Goal: Information Seeking & Learning: Learn about a topic

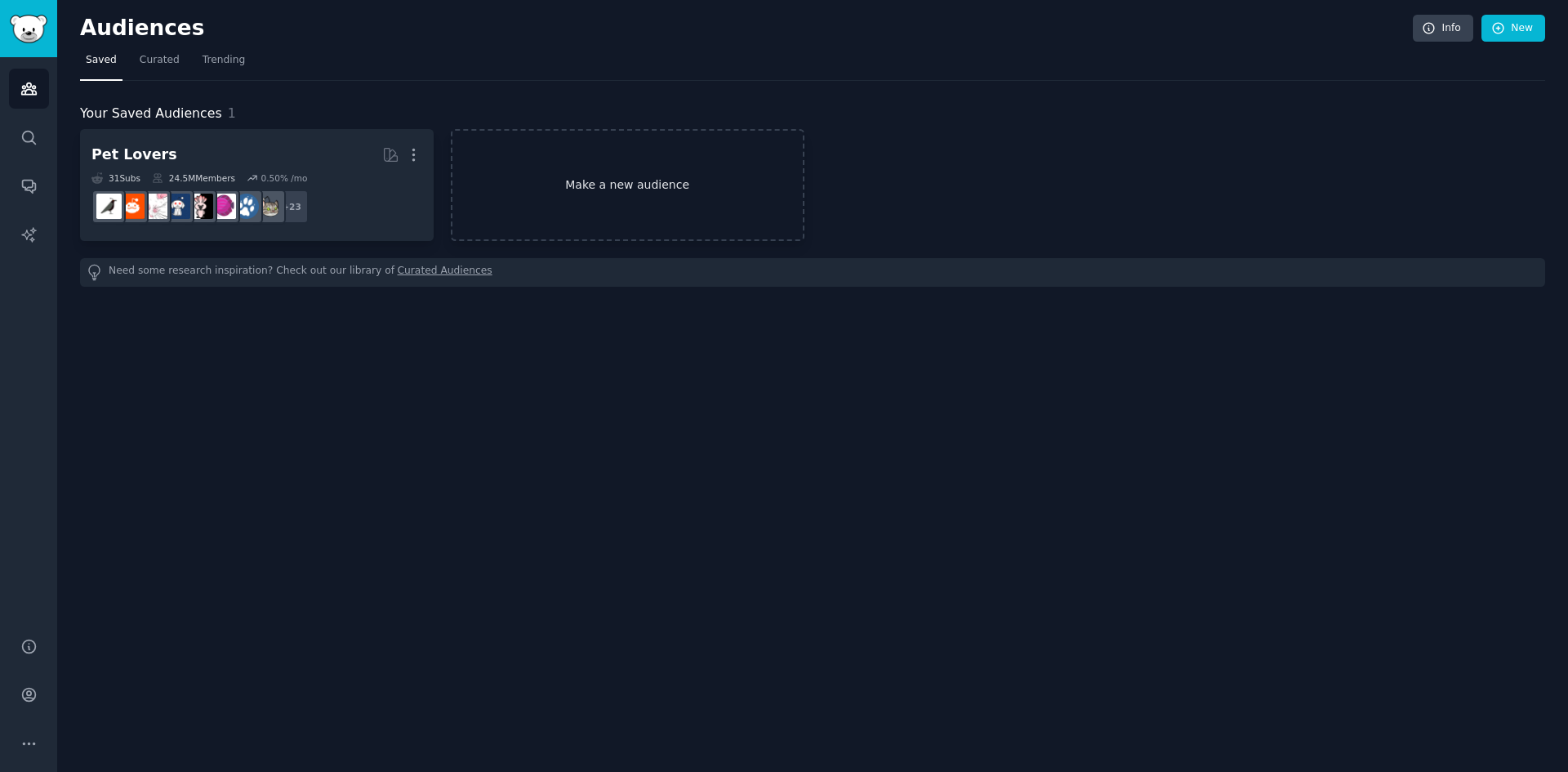
click at [552, 161] on link "Make a new audience" at bounding box center [627, 184] width 354 height 112
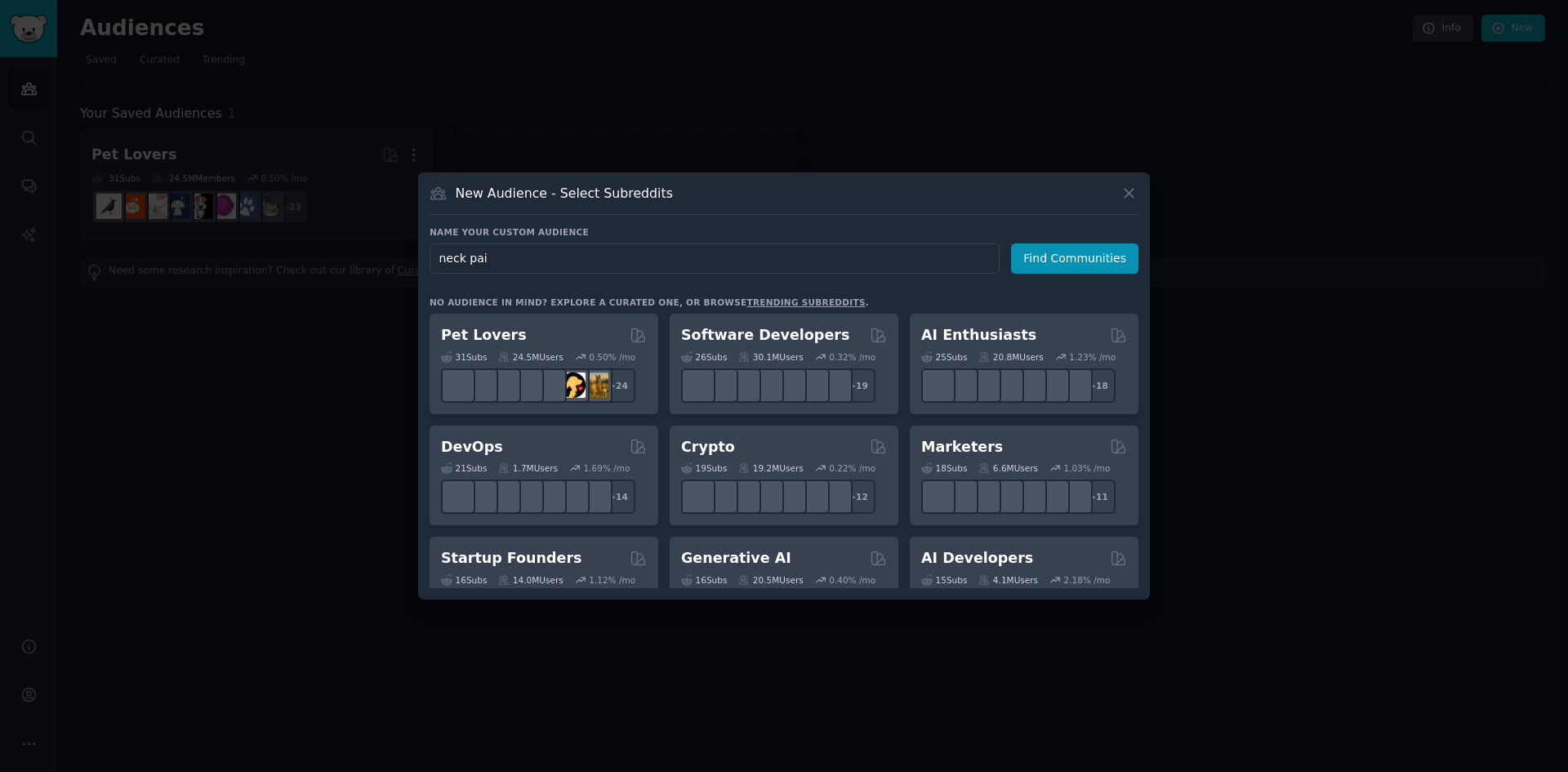
type input "[MEDICAL_DATA]"
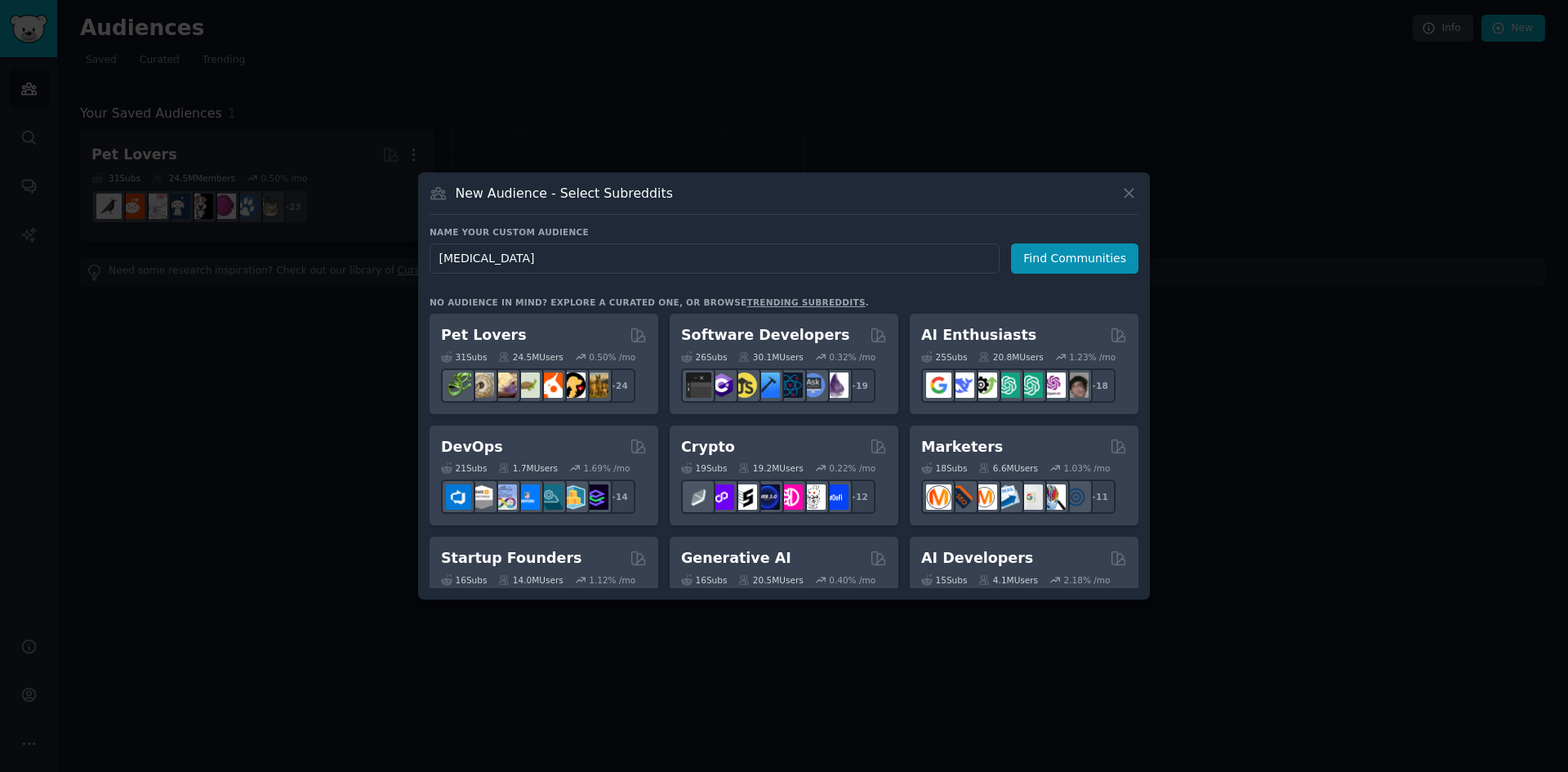
click button "Find Communities" at bounding box center [1074, 259] width 128 height 30
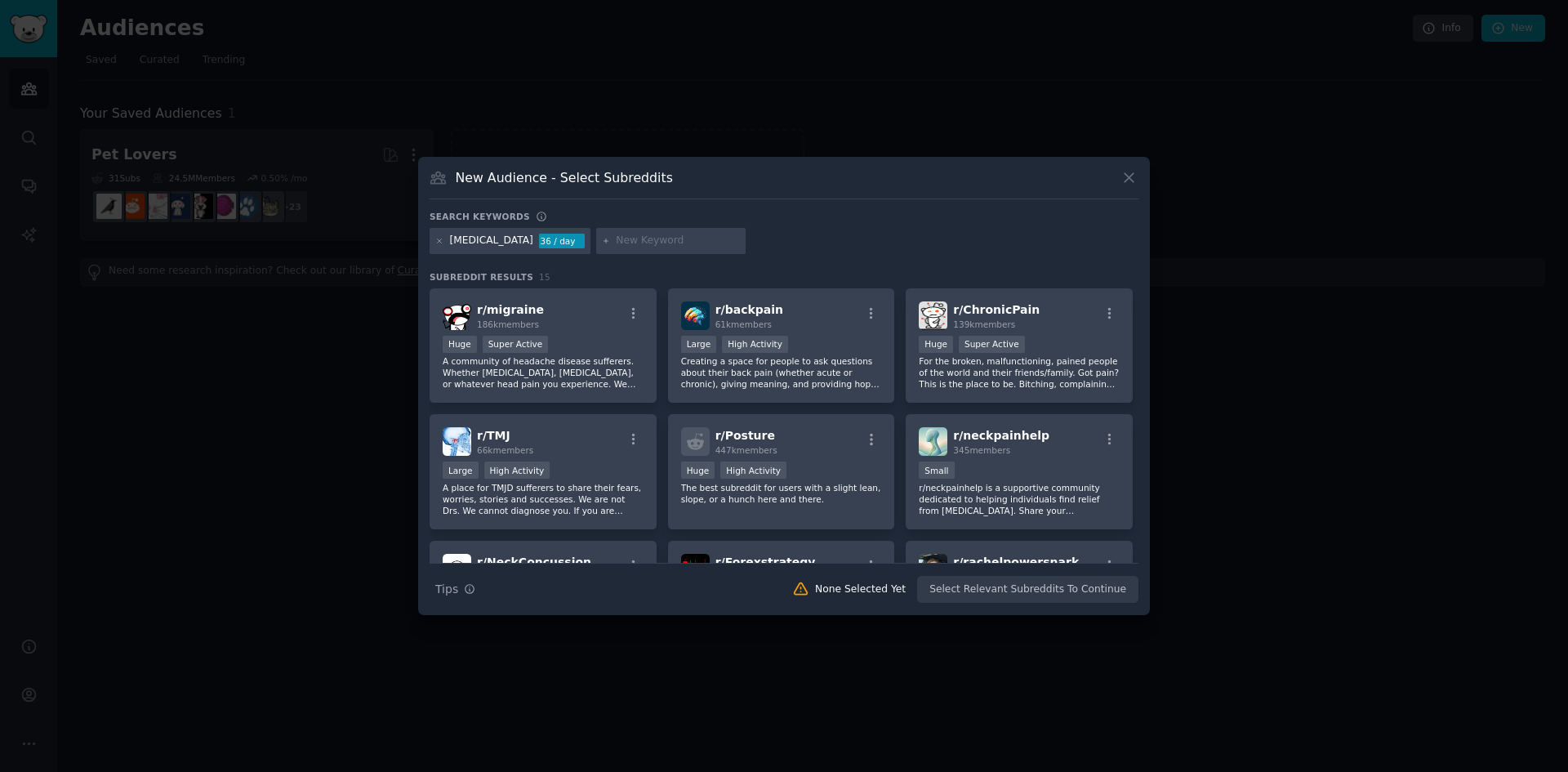
click at [577, 205] on div "New Audience - Select Subreddits Search keywords [MEDICAL_DATA] 36 / day Subred…" at bounding box center [784, 386] width 731 height 458
click at [479, 239] on div "[MEDICAL_DATA]" at bounding box center [492, 241] width 83 height 15
click at [659, 184] on div "New Audience - Select Subreddits" at bounding box center [783, 183] width 709 height 31
click at [627, 241] on input "text" at bounding box center [677, 241] width 124 height 15
click at [990, 308] on span "r/ ChronicPain" at bounding box center [996, 309] width 86 height 13
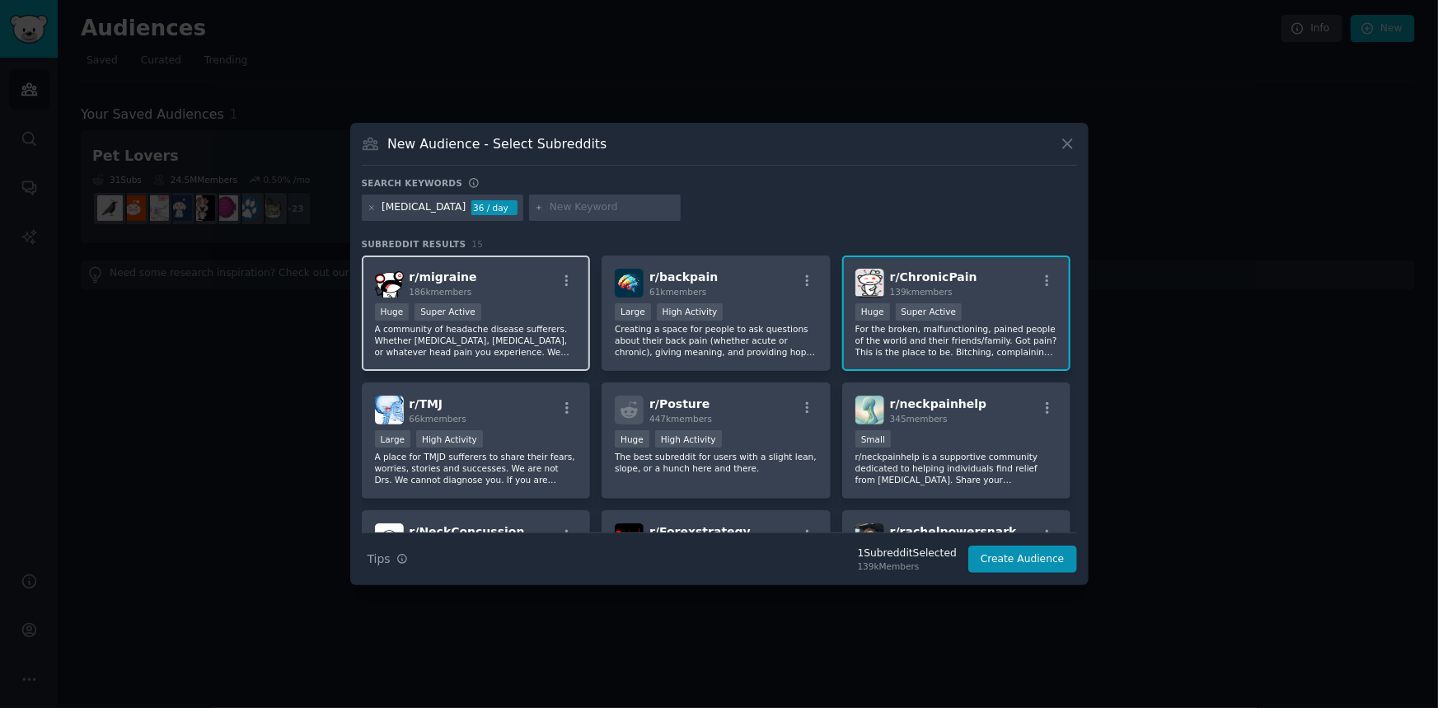
click at [527, 335] on p "A community of headache disease sufferers. Whether [MEDICAL_DATA], [MEDICAL_DAT…" at bounding box center [476, 340] width 203 height 35
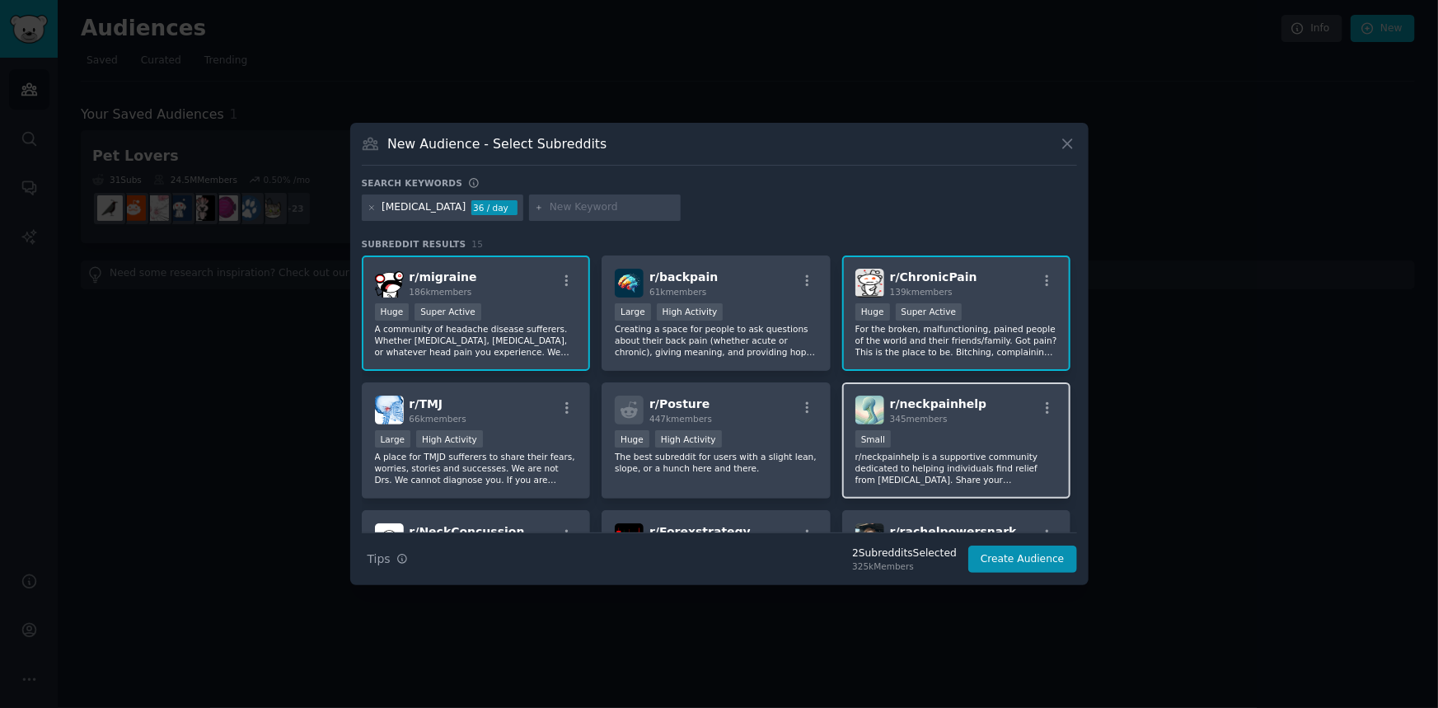
click at [944, 447] on div "100 - 1000 members Small" at bounding box center [956, 440] width 203 height 21
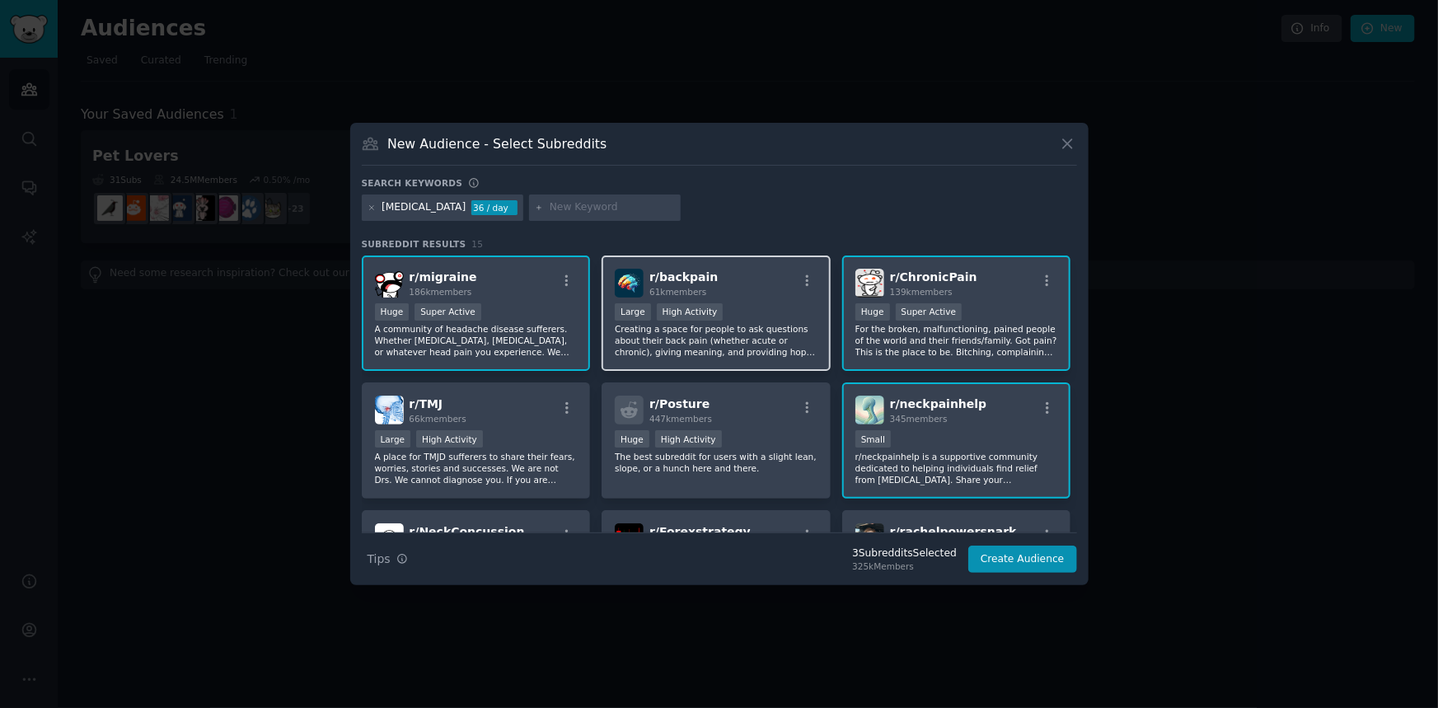
click at [710, 352] on p "Creating a space for people to ask questions about their back pain (whether acu…" at bounding box center [716, 340] width 203 height 35
click at [722, 335] on p "Creating a space for people to ask questions about their back pain (whether acu…" at bounding box center [716, 340] width 203 height 35
click at [692, 341] on p "Creating a space for people to ask questions about their back pain (whether acu…" at bounding box center [716, 340] width 203 height 35
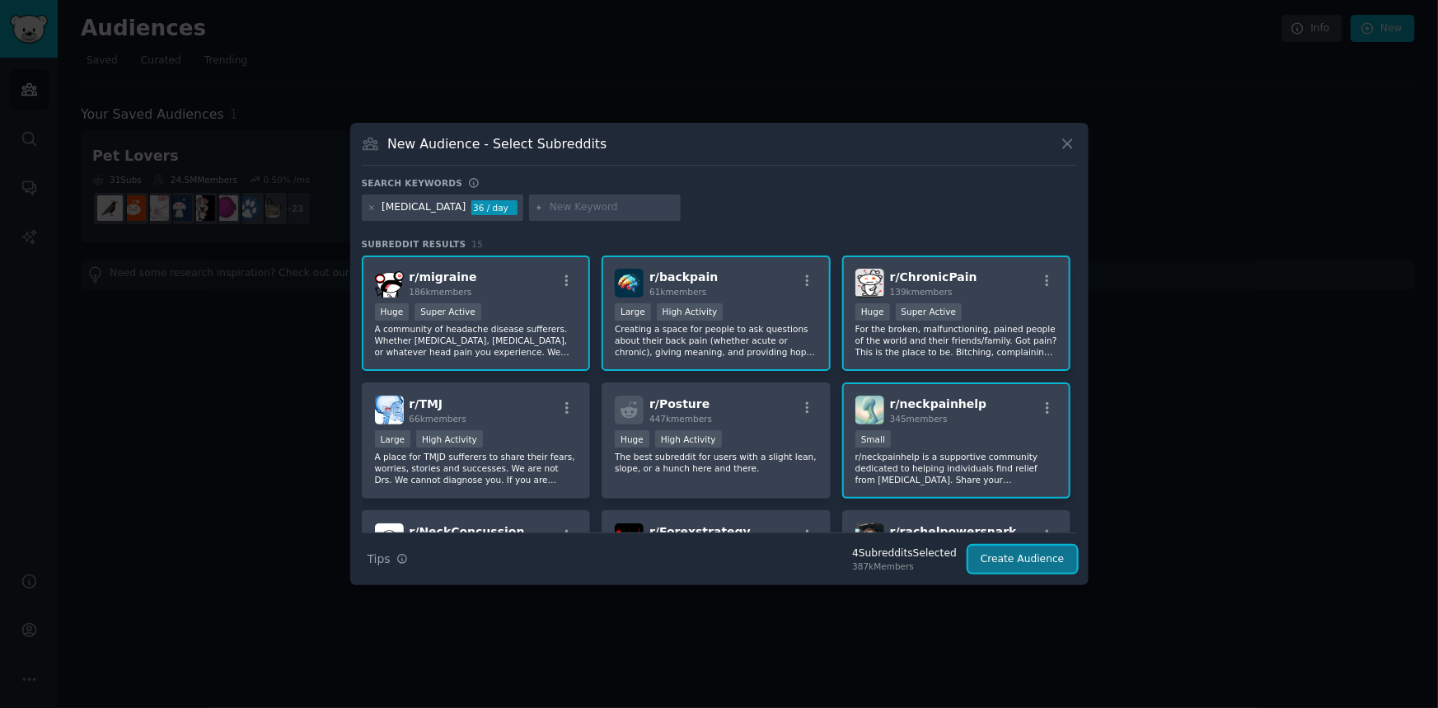
click at [1023, 555] on button "Create Audience" at bounding box center [1022, 559] width 109 height 28
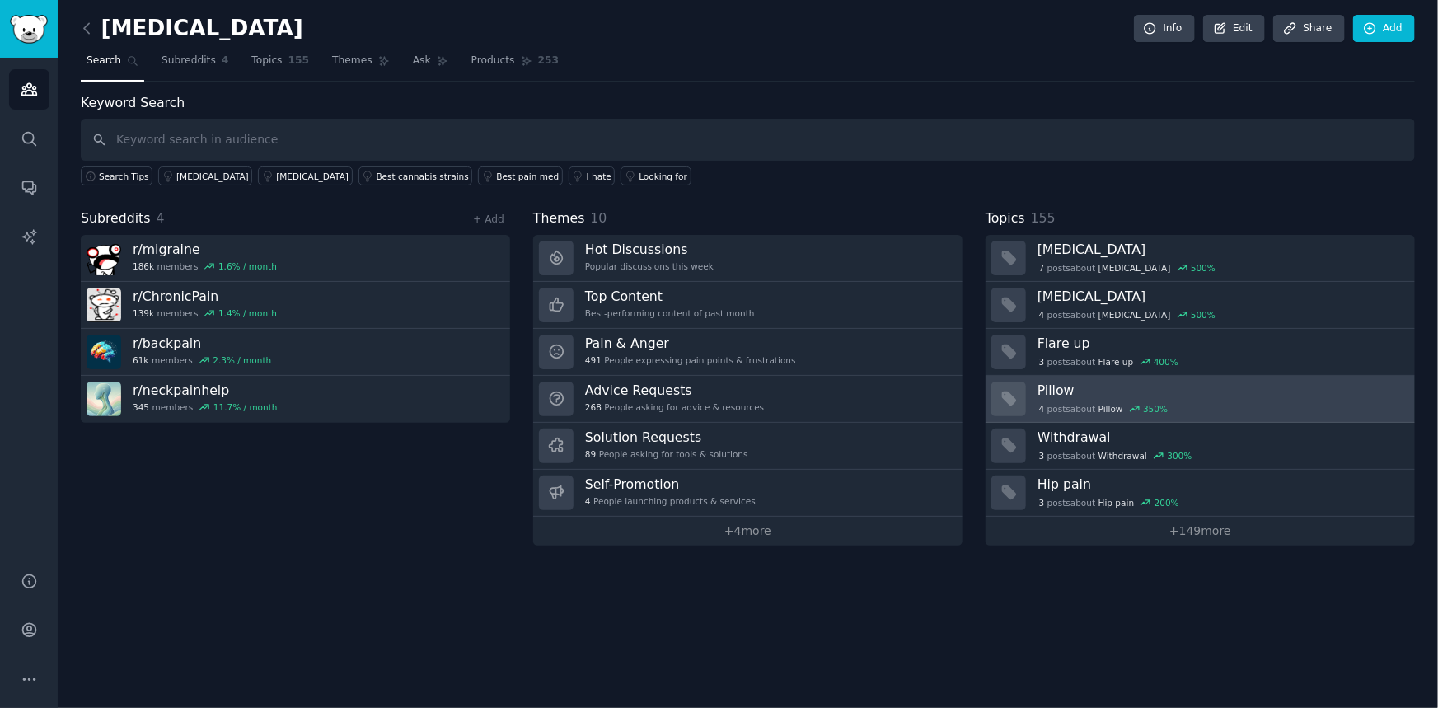
click at [1098, 396] on h3 "Pillow" at bounding box center [1220, 390] width 366 height 17
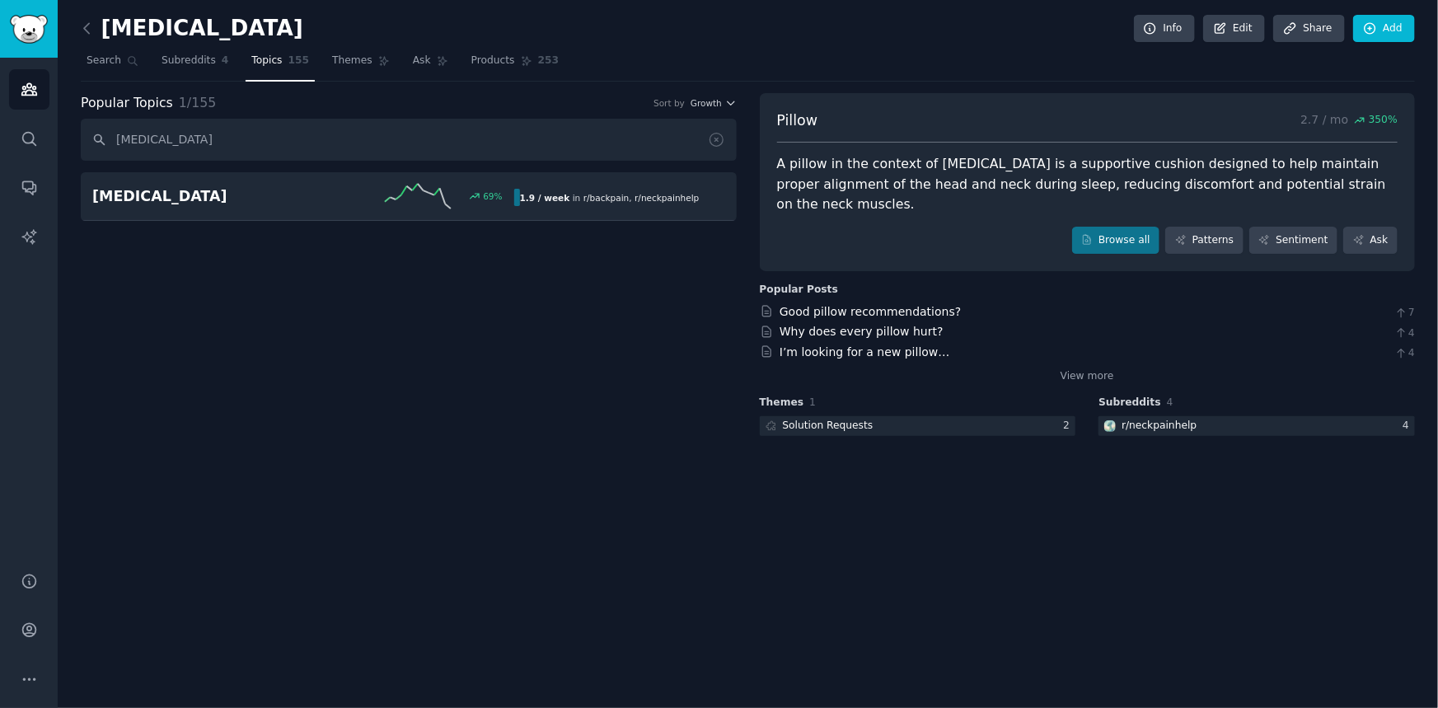
type input "[MEDICAL_DATA]"
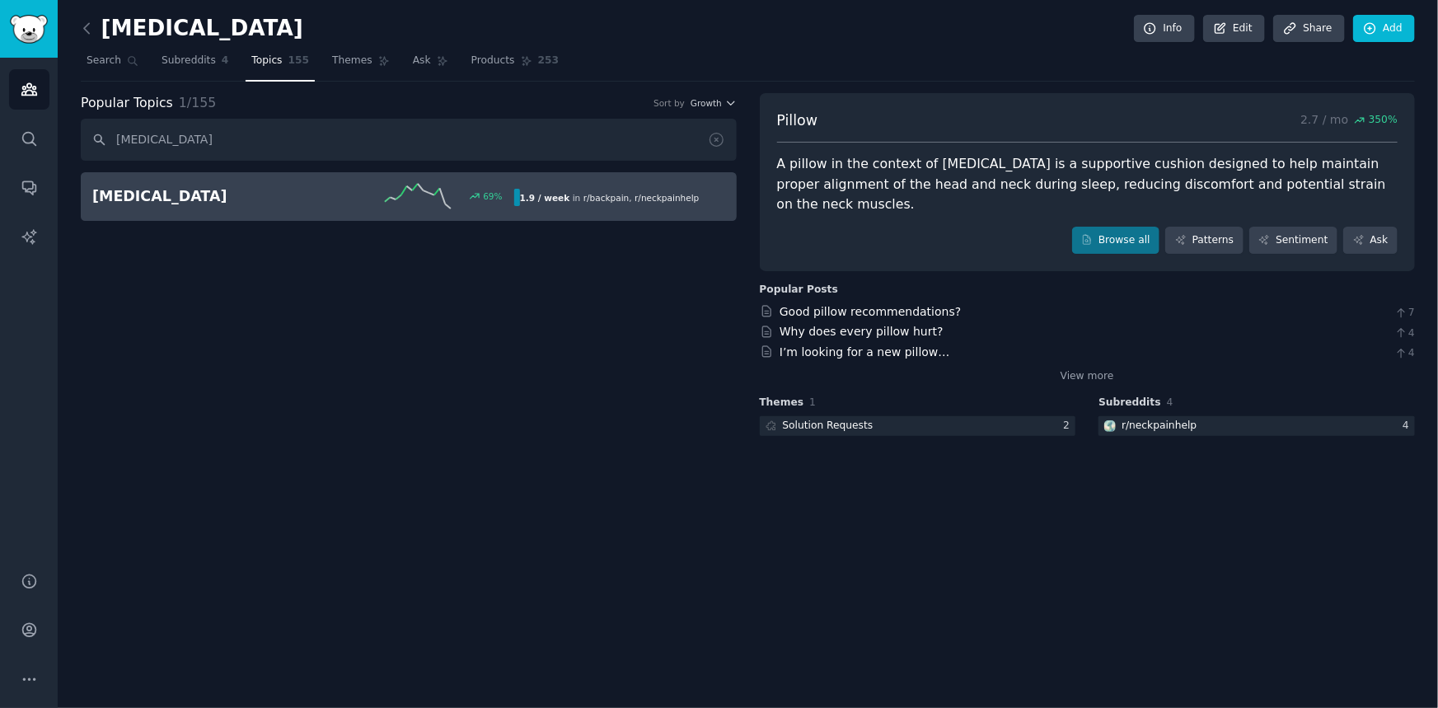
click at [244, 216] on link "[MEDICAL_DATA] 69 % 1.9 / week in r/ backpain , r/ neckpainhelp" at bounding box center [409, 196] width 656 height 49
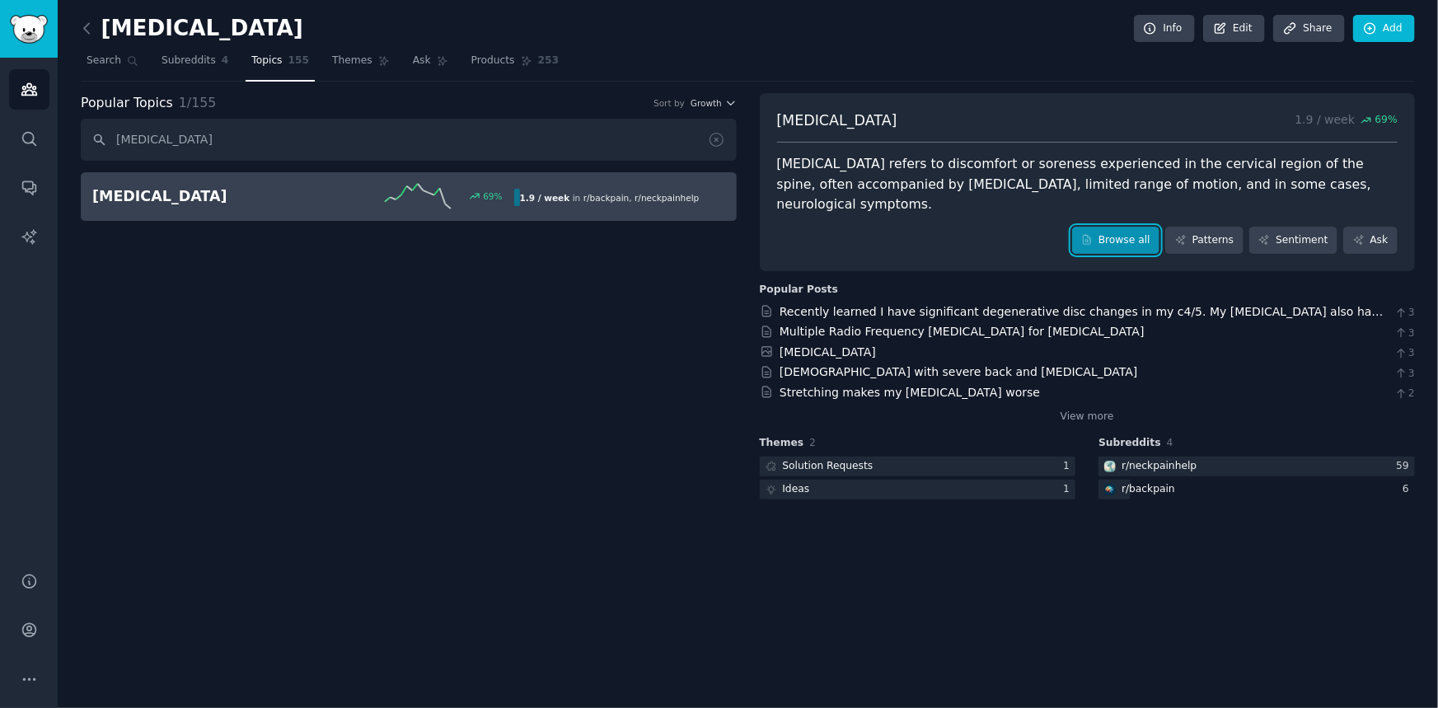
click at [1133, 227] on link "Browse all" at bounding box center [1116, 241] width 88 height 28
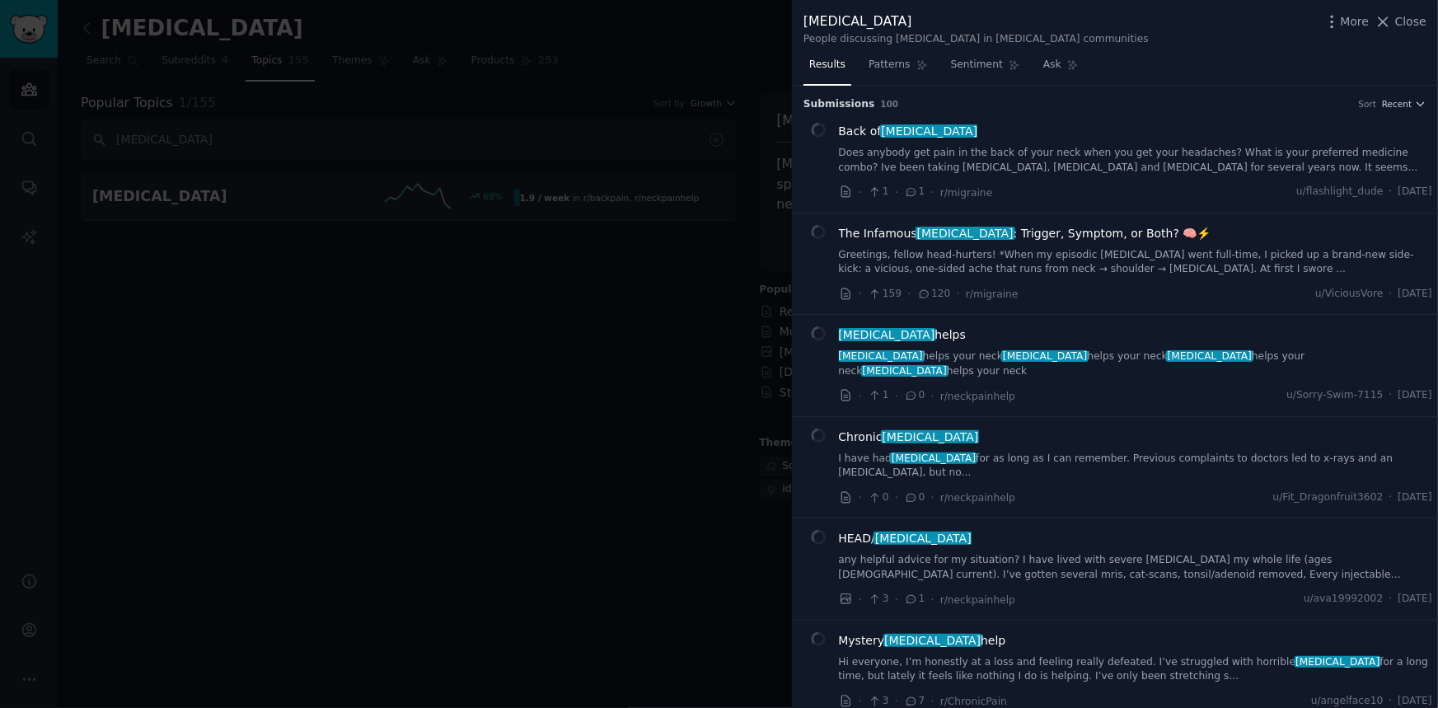
click at [1069, 347] on div "[MEDICAL_DATA] helps [MEDICAL_DATA] helps your neck [MEDICAL_DATA] helps your n…" at bounding box center [1136, 352] width 594 height 52
click at [920, 338] on div "[MEDICAL_DATA] helps" at bounding box center [1136, 334] width 594 height 17
click at [869, 428] on span "Chronic [MEDICAL_DATA]" at bounding box center [909, 436] width 140 height 17
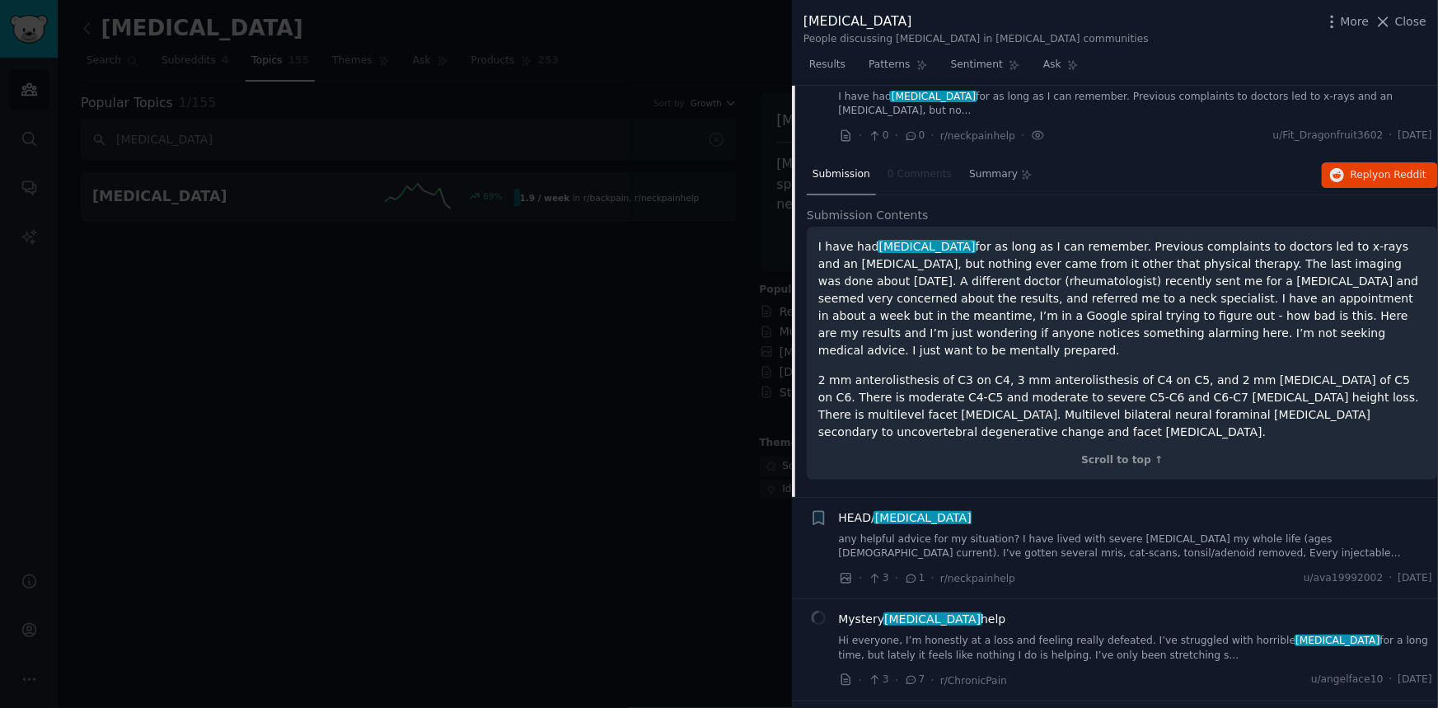
scroll to position [541, 0]
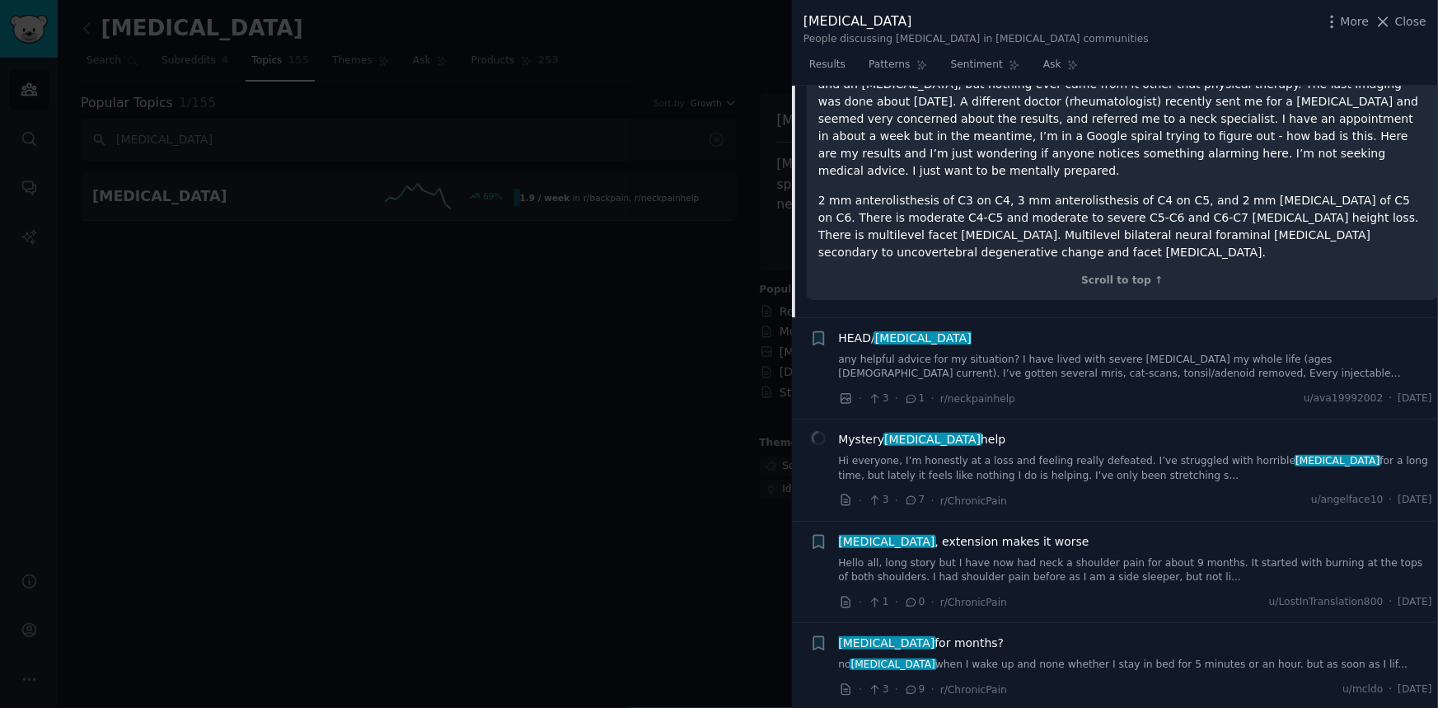
click at [1012, 623] on li "+ [MEDICAL_DATA] for months? no [MEDICAL_DATA] when I wake up and none whether …" at bounding box center [1115, 666] width 646 height 87
click at [945, 634] on span "[MEDICAL_DATA] for months?" at bounding box center [922, 642] width 166 height 17
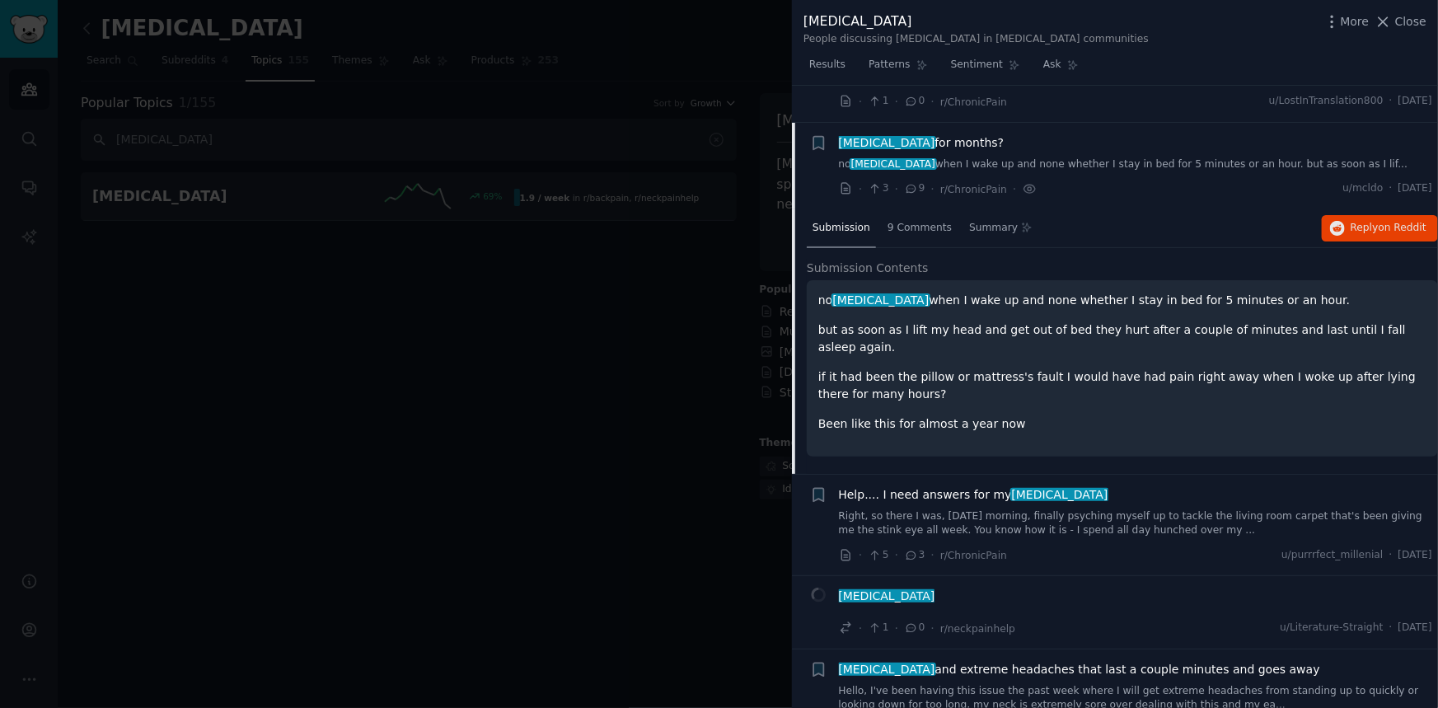
scroll to position [709, 0]
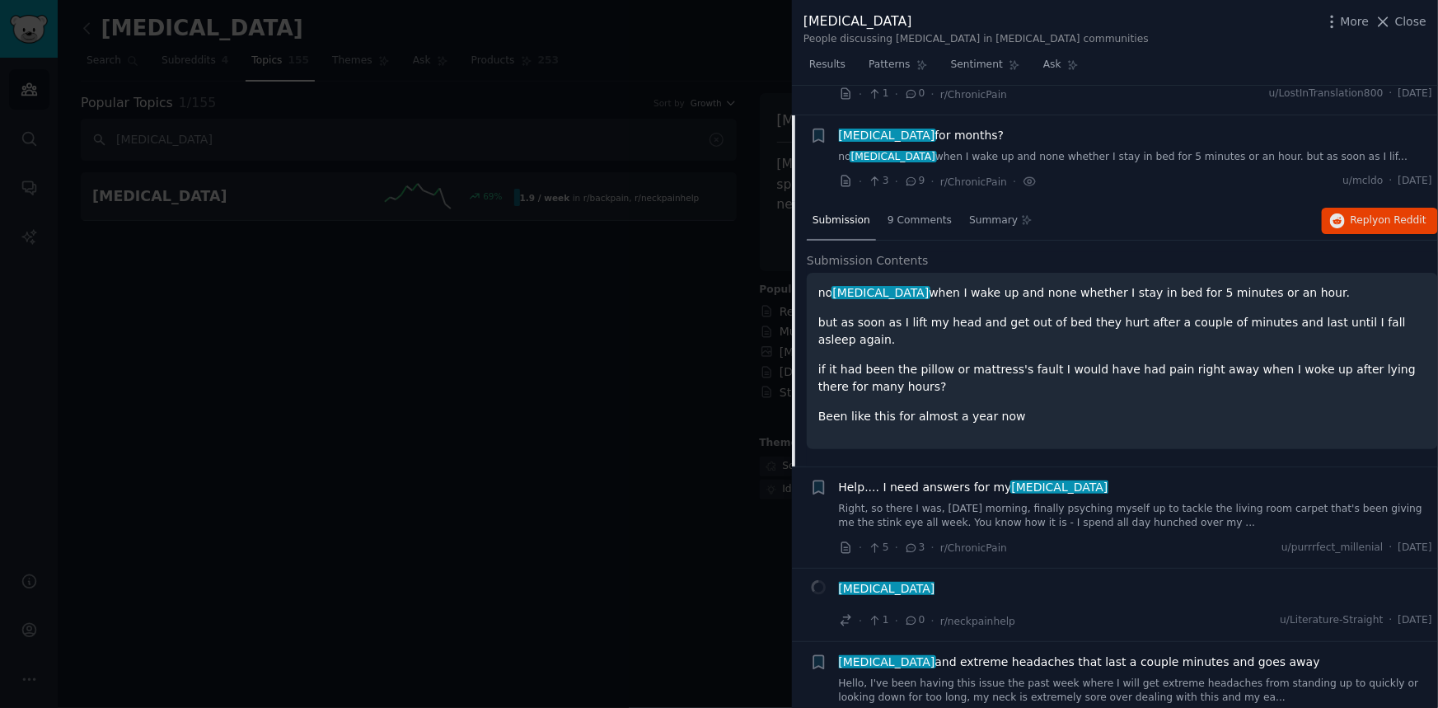
click at [1070, 479] on div "Help.... I need answers for my [MEDICAL_DATA]" at bounding box center [1136, 487] width 594 height 17
click at [982, 479] on span "Help.... I need answers for my [MEDICAL_DATA]" at bounding box center [973, 487] width 269 height 17
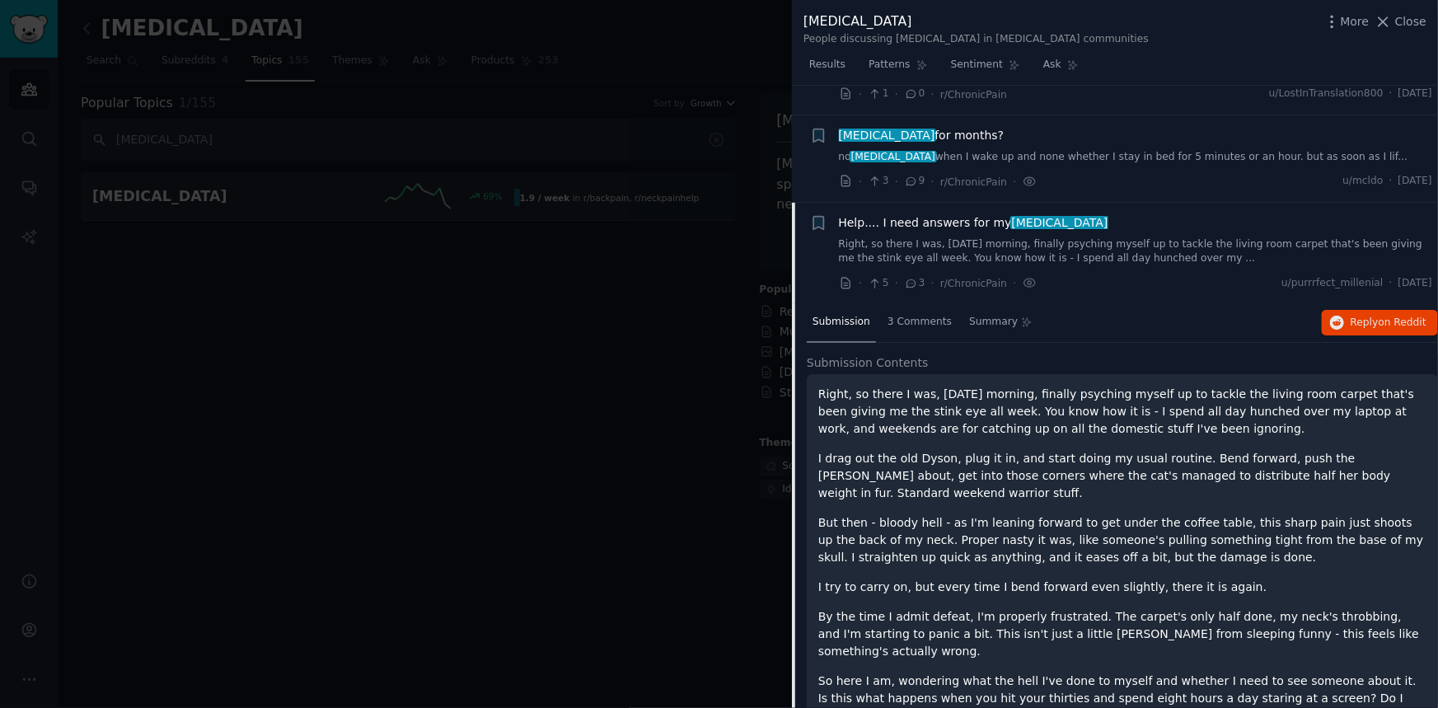
scroll to position [796, 0]
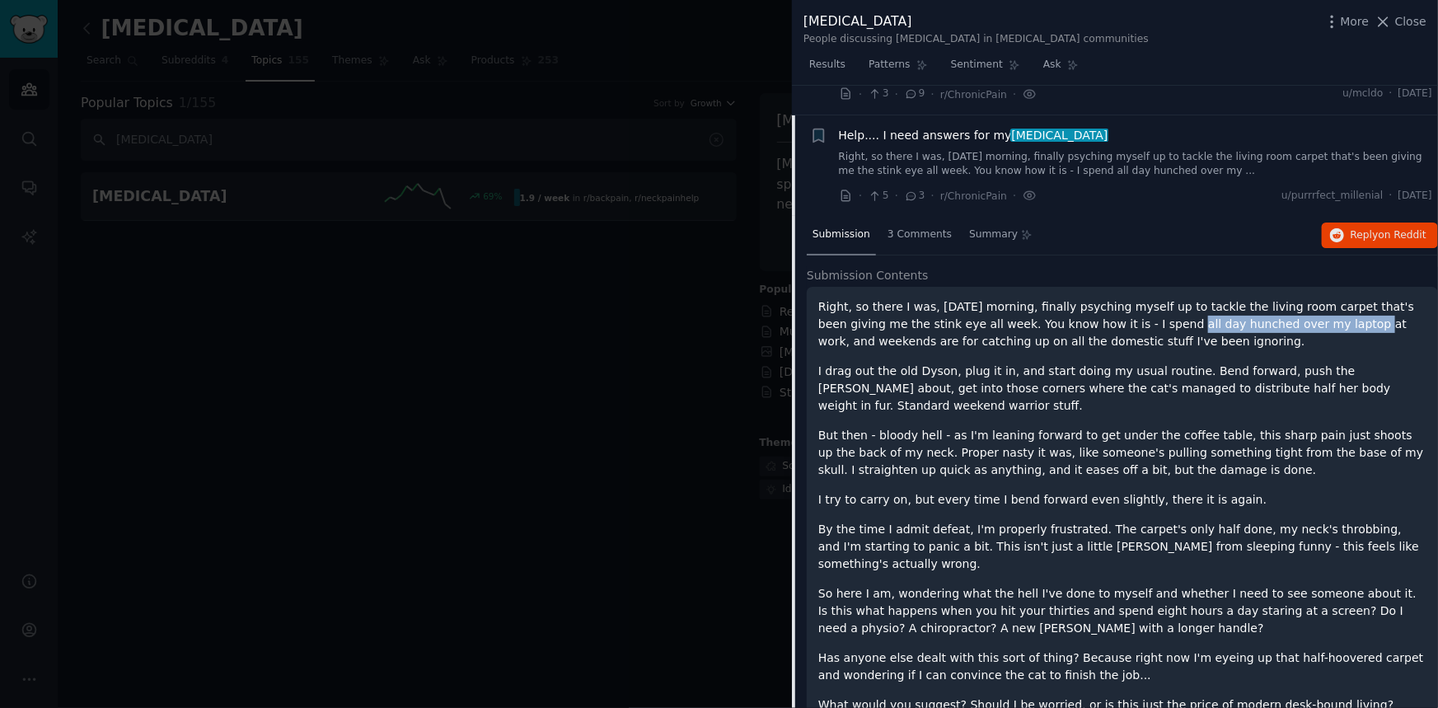
drag, startPoint x: 1122, startPoint y: 290, endPoint x: 1262, endPoint y: 289, distance: 139.3
click at [1261, 298] on p "Right, so there I was, [DATE] morning, finally psyching myself up to tackle the…" at bounding box center [1122, 324] width 608 height 52
click at [1269, 298] on p "Right, so there I was, [DATE] morning, finally psyching myself up to tackle the…" at bounding box center [1122, 324] width 608 height 52
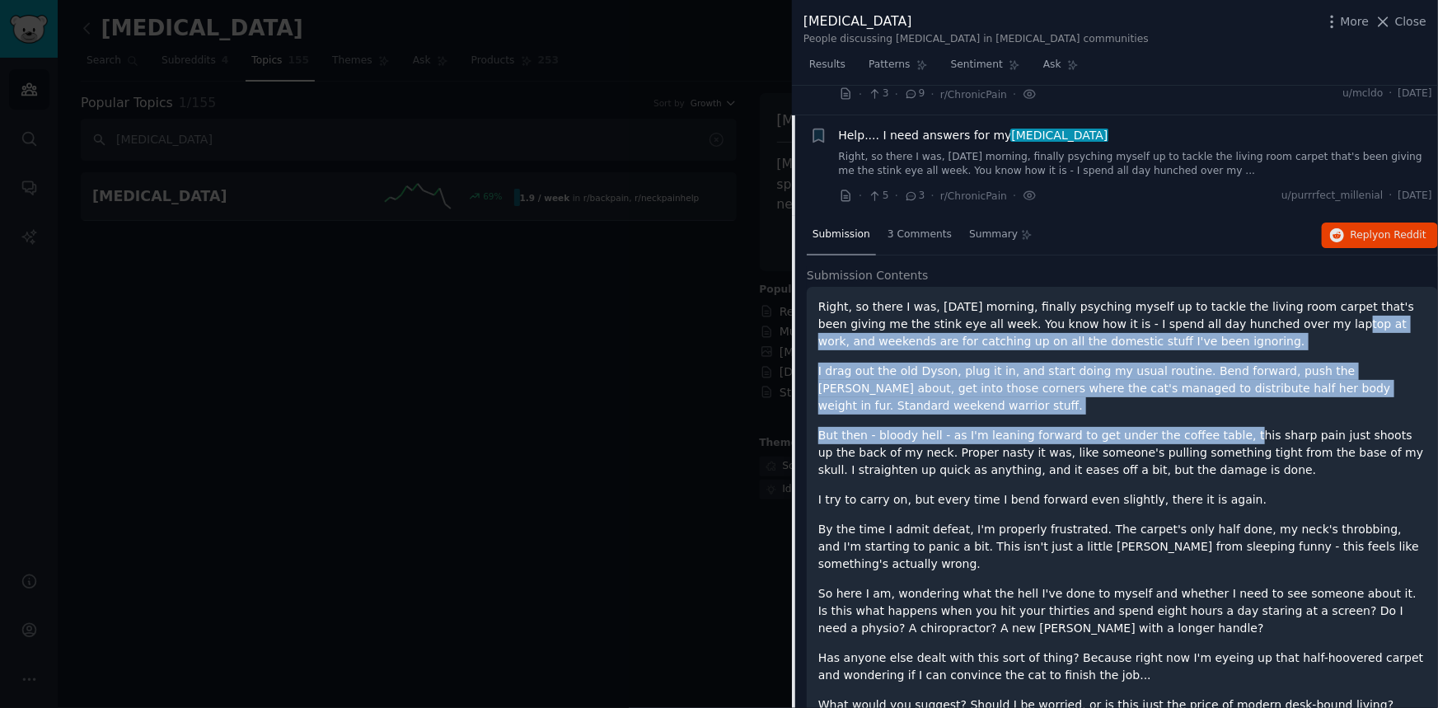
drag, startPoint x: 1239, startPoint y: 285, endPoint x: 1192, endPoint y: 378, distance: 104.3
click at [1206, 375] on div "Right, so there I was, [DATE] morning, finally psyching myself up to tackle the…" at bounding box center [1122, 505] width 608 height 415
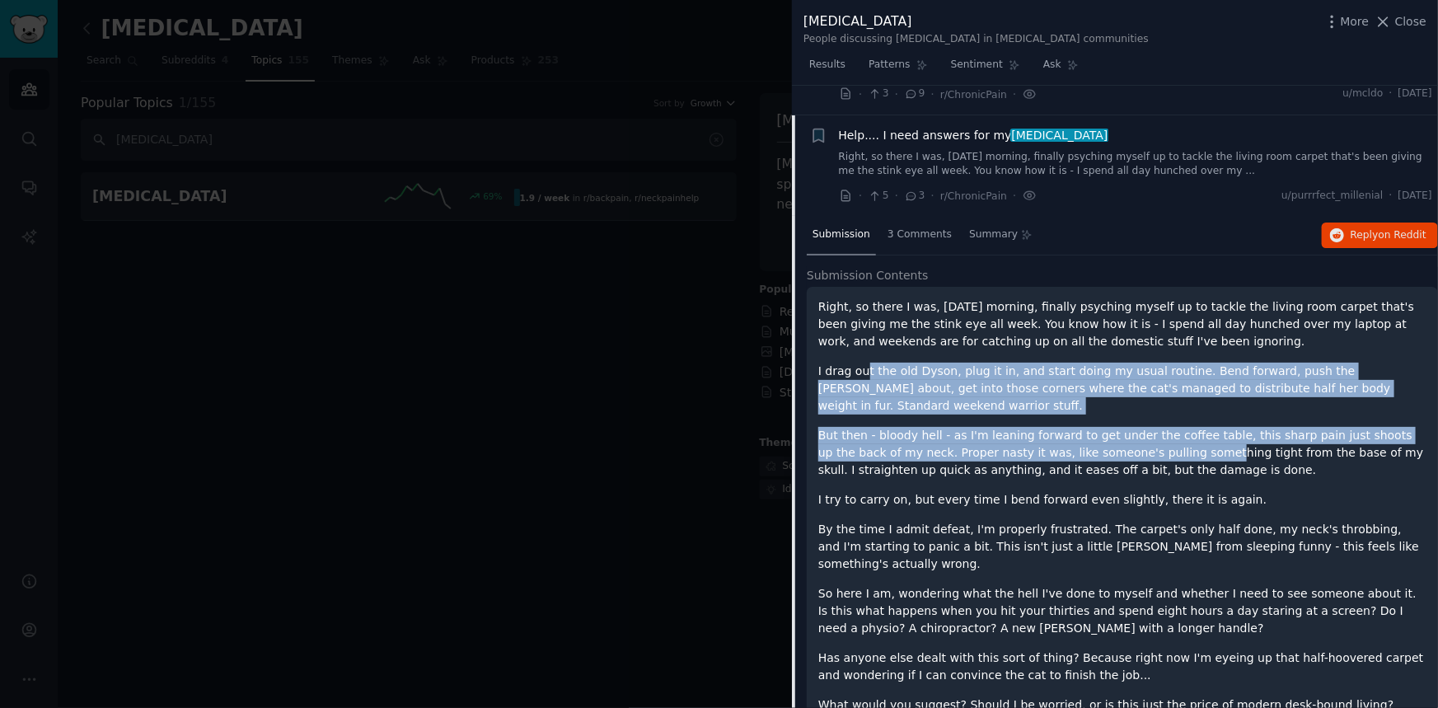
drag, startPoint x: 1117, startPoint y: 400, endPoint x: 857, endPoint y: 328, distance: 269.5
click at [858, 329] on div "Right, so there I was, [DATE] morning, finally psyching myself up to tackle the…" at bounding box center [1122, 505] width 608 height 415
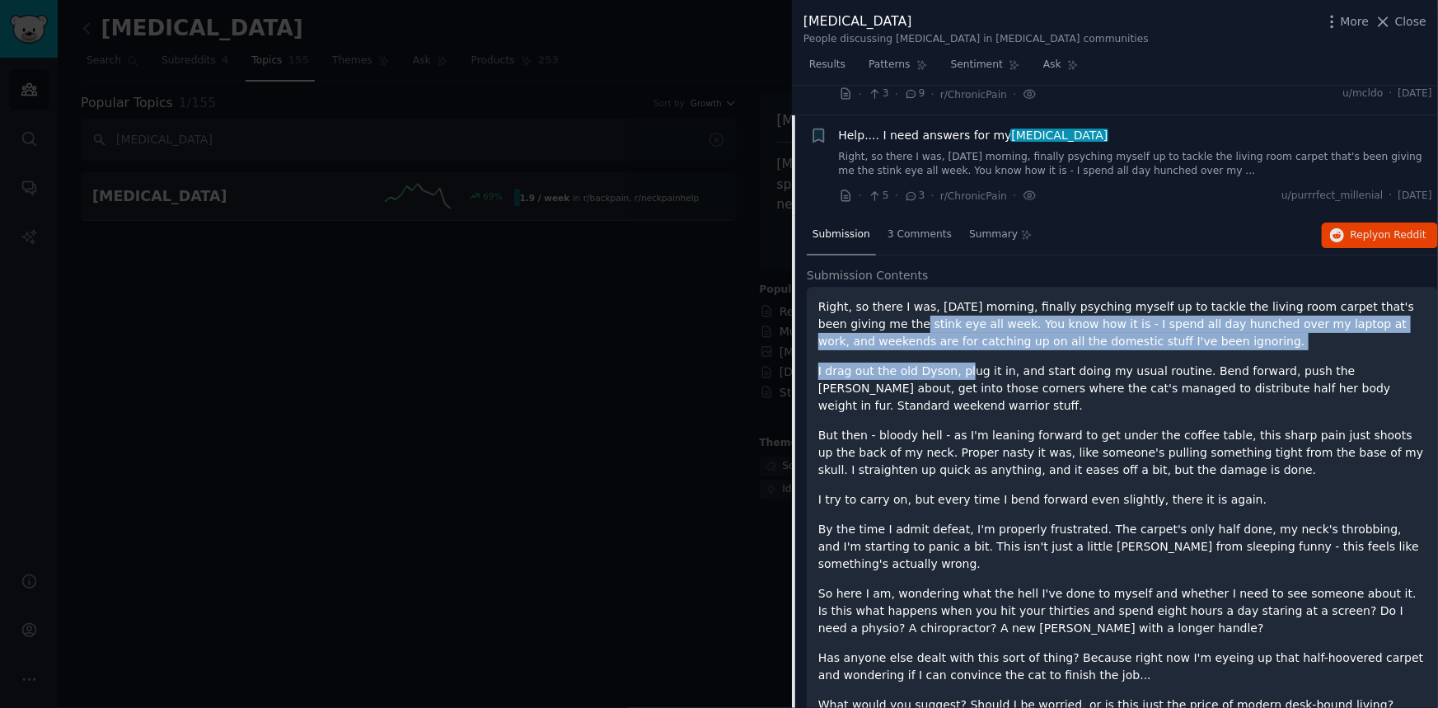
drag, startPoint x: 844, startPoint y: 288, endPoint x: 972, endPoint y: 338, distance: 137.7
click at [962, 330] on div "Right, so there I was, [DATE] morning, finally psyching myself up to tackle the…" at bounding box center [1122, 505] width 608 height 415
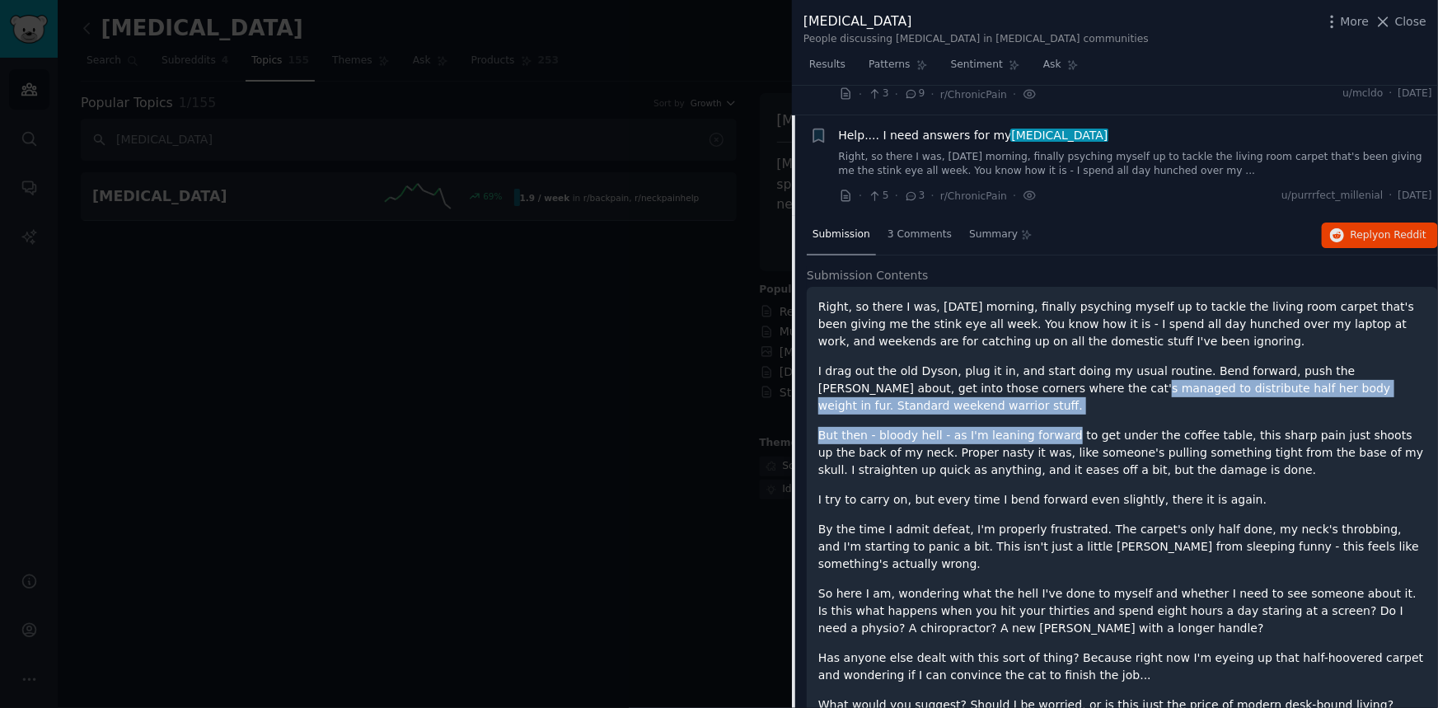
drag, startPoint x: 1004, startPoint y: 362, endPoint x: 1070, endPoint y: 400, distance: 75.3
click at [1059, 395] on div "Right, so there I was, [DATE] morning, finally psyching myself up to tackle the…" at bounding box center [1122, 505] width 608 height 415
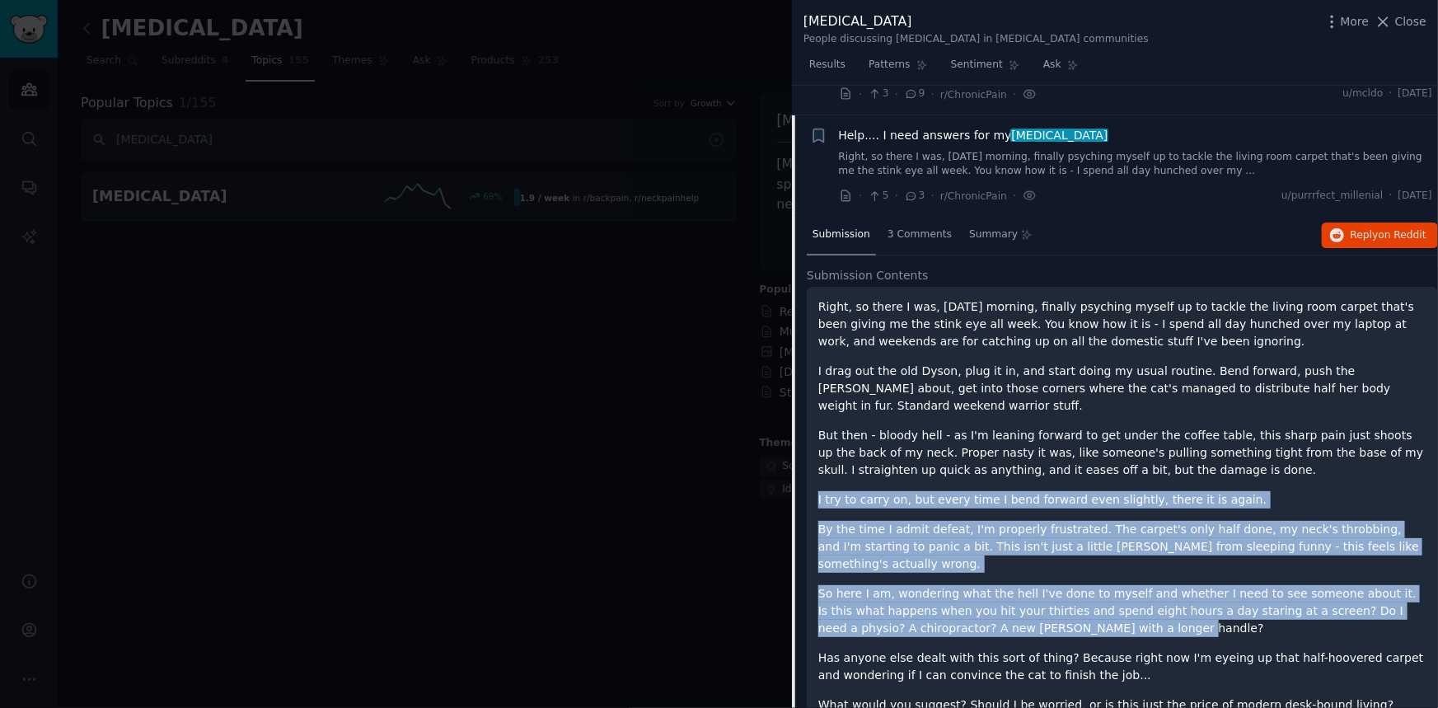
drag, startPoint x: 1116, startPoint y: 427, endPoint x: 1343, endPoint y: 559, distance: 262.9
click at [1342, 558] on div "Right, so there I was, [DATE] morning, finally psyching myself up to tackle the…" at bounding box center [1122, 505] width 608 height 415
click at [1354, 585] on p "So here I am, wondering what the hell I've done to myself and whether I need to…" at bounding box center [1122, 611] width 608 height 52
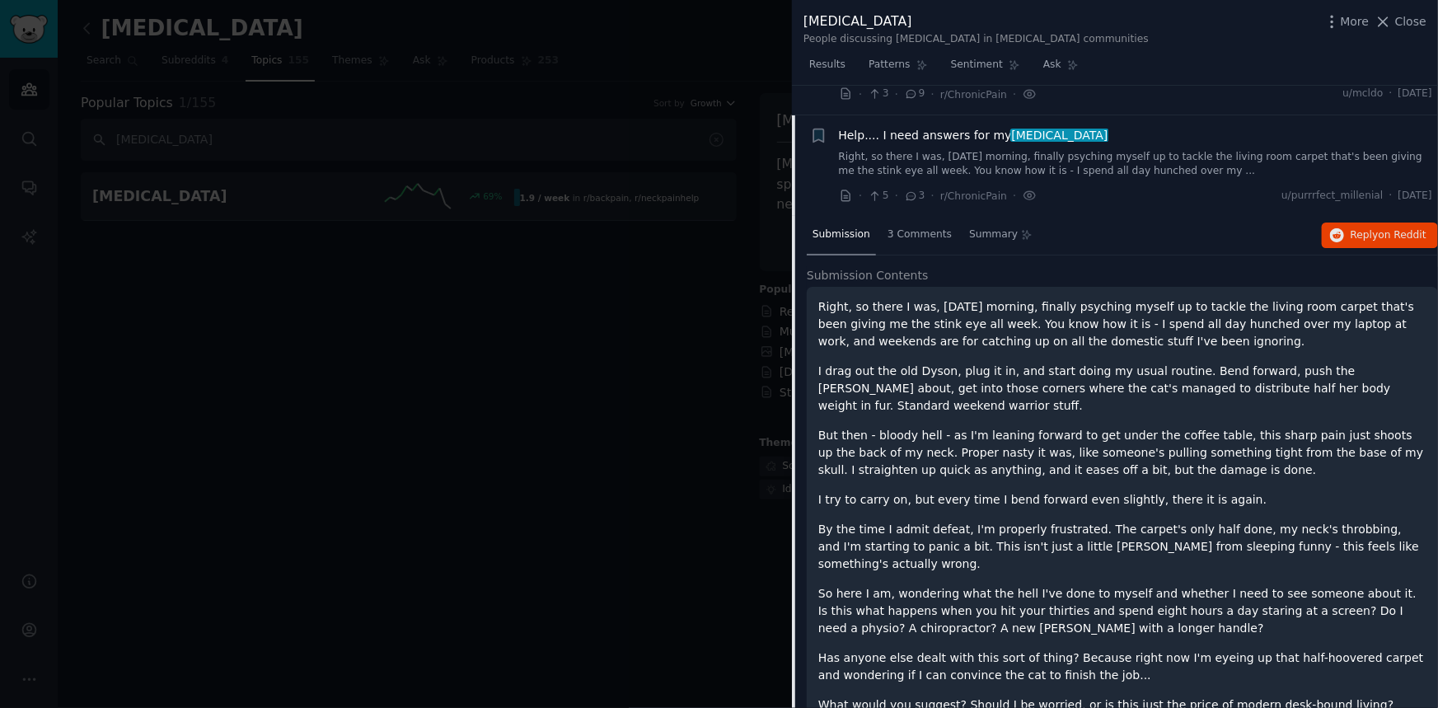
drag, startPoint x: 1074, startPoint y: 311, endPoint x: 1030, endPoint y: 301, distance: 45.8
click at [1030, 301] on p "Right, so there I was, [DATE] morning, finally psyching myself up to tackle the…" at bounding box center [1122, 324] width 608 height 52
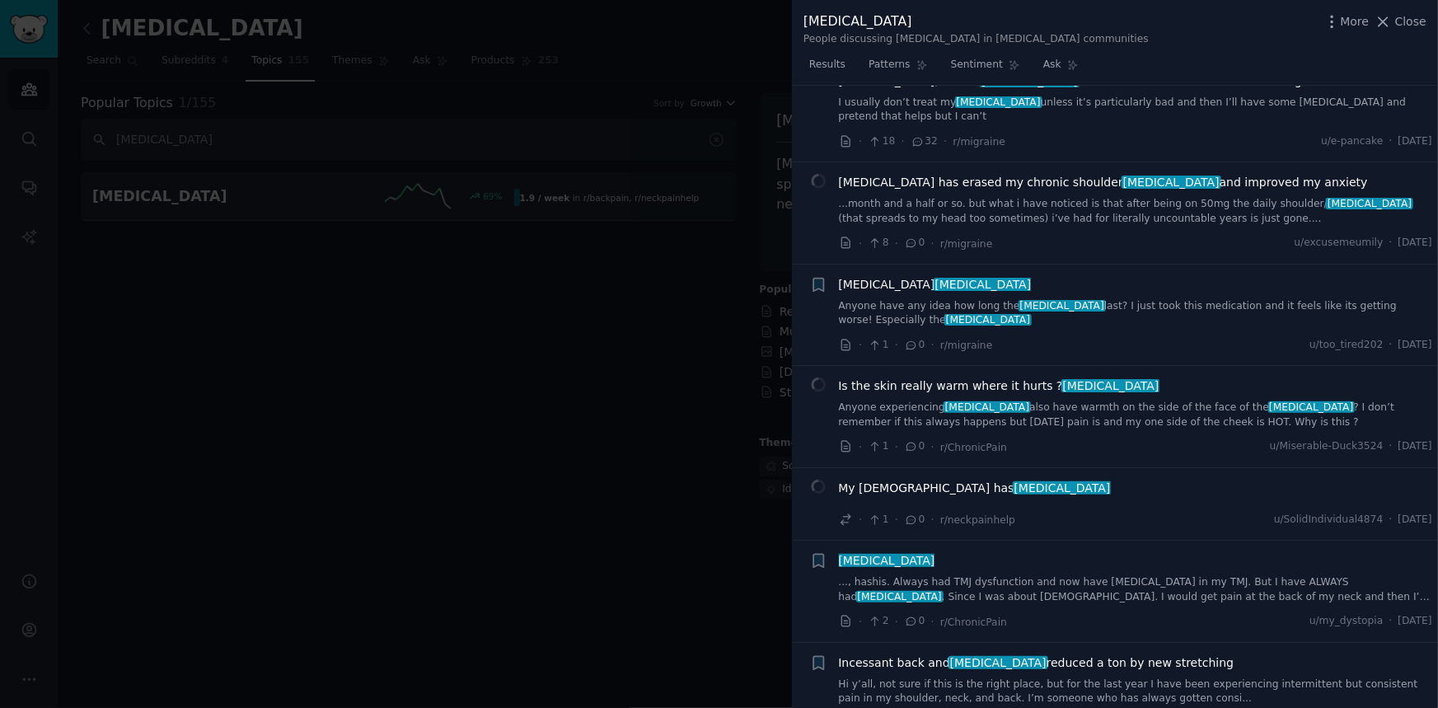
scroll to position [1920, 0]
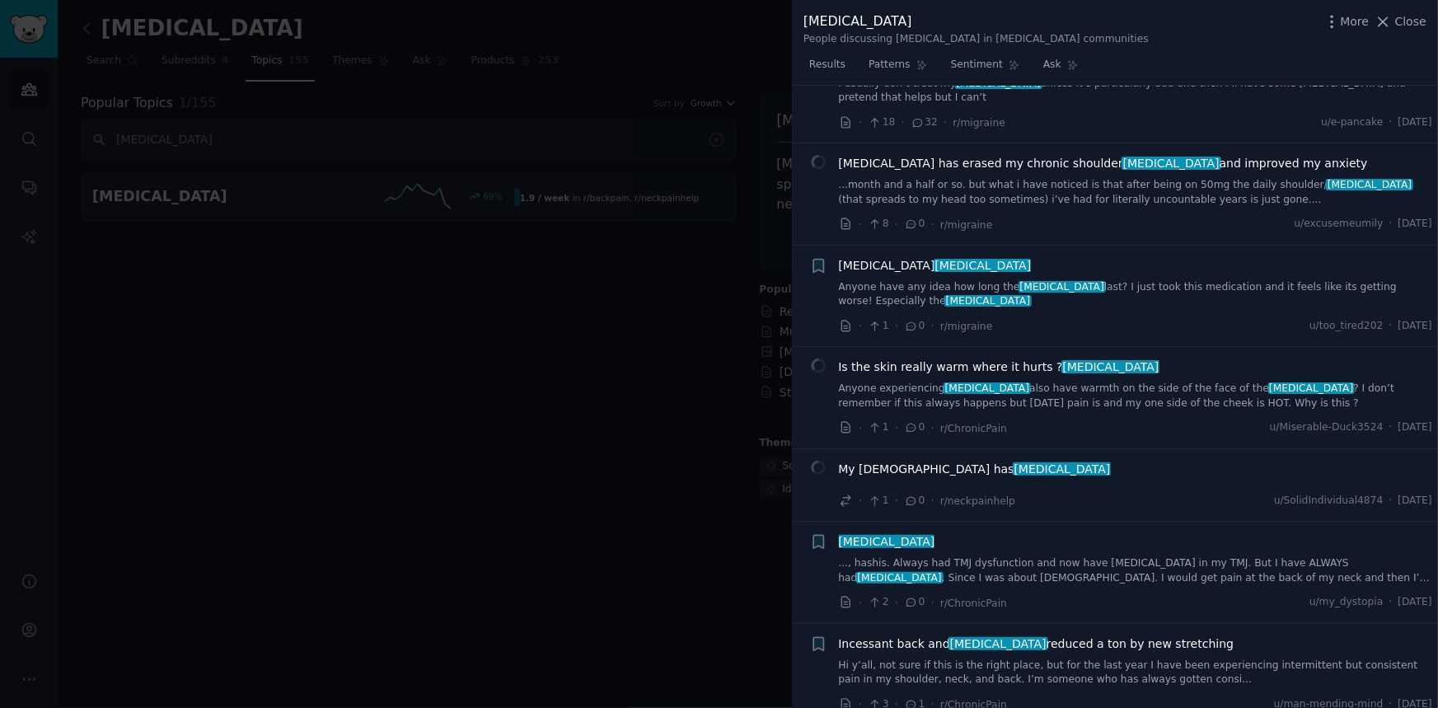
click at [962, 358] on span "Is the skin really warm where it hurts ? [MEDICAL_DATA]" at bounding box center [999, 366] width 321 height 17
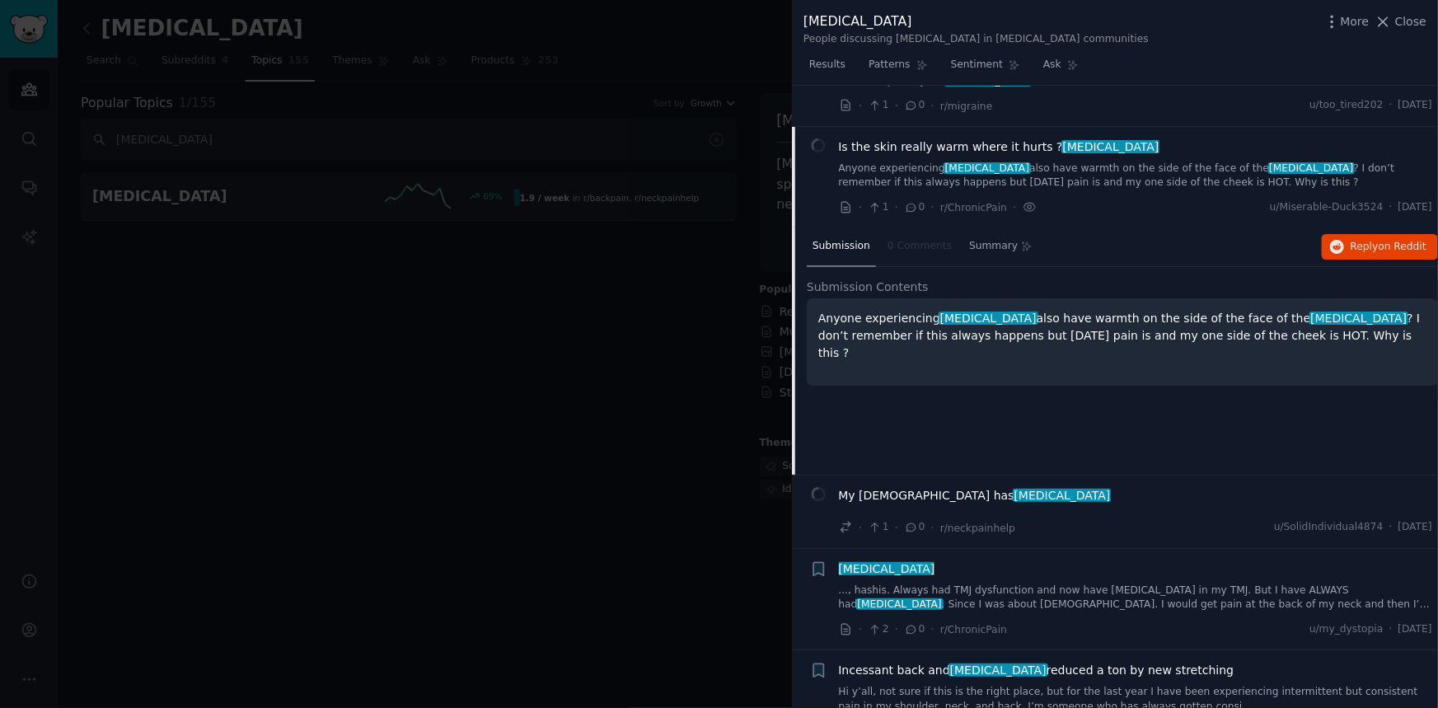
scroll to position [1583, 0]
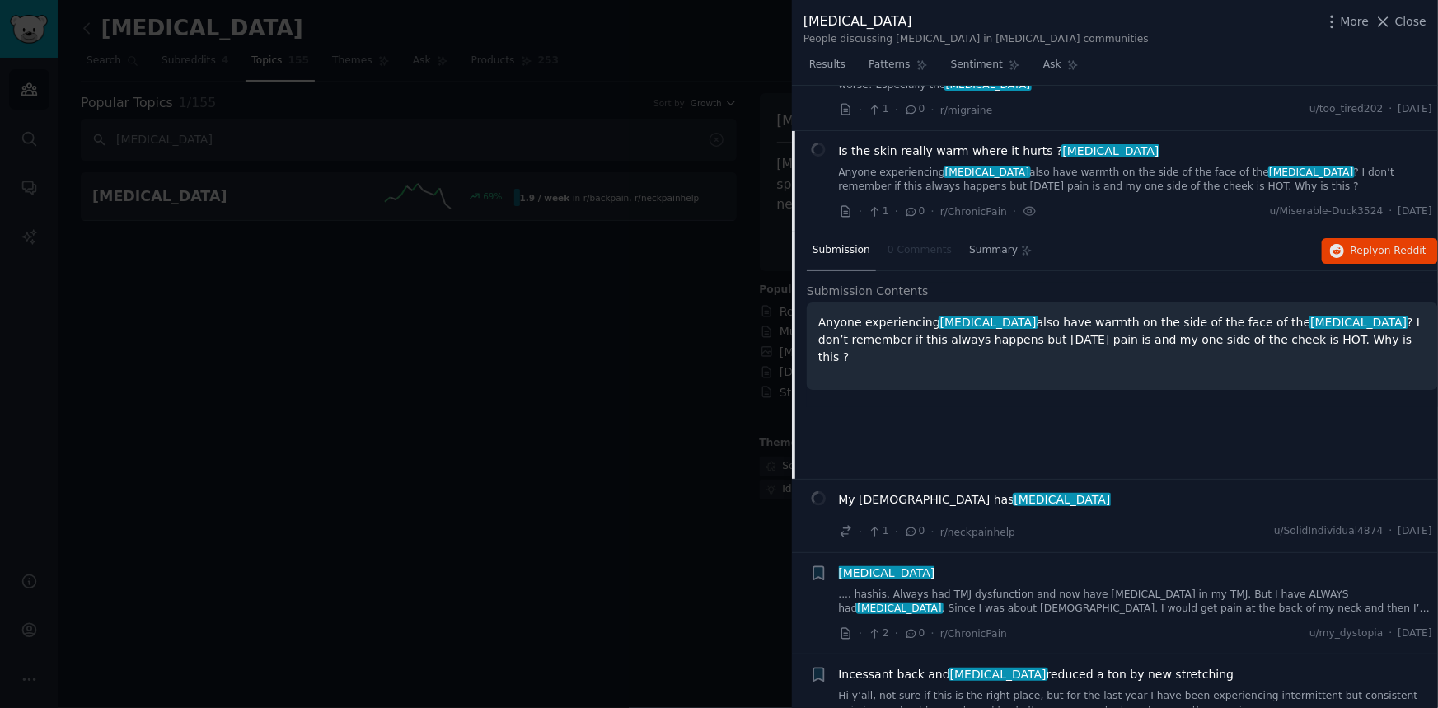
click at [956, 323] on div "Anyone experiencing [MEDICAL_DATA] also have warmth on the side of the face of …" at bounding box center [1122, 345] width 631 height 87
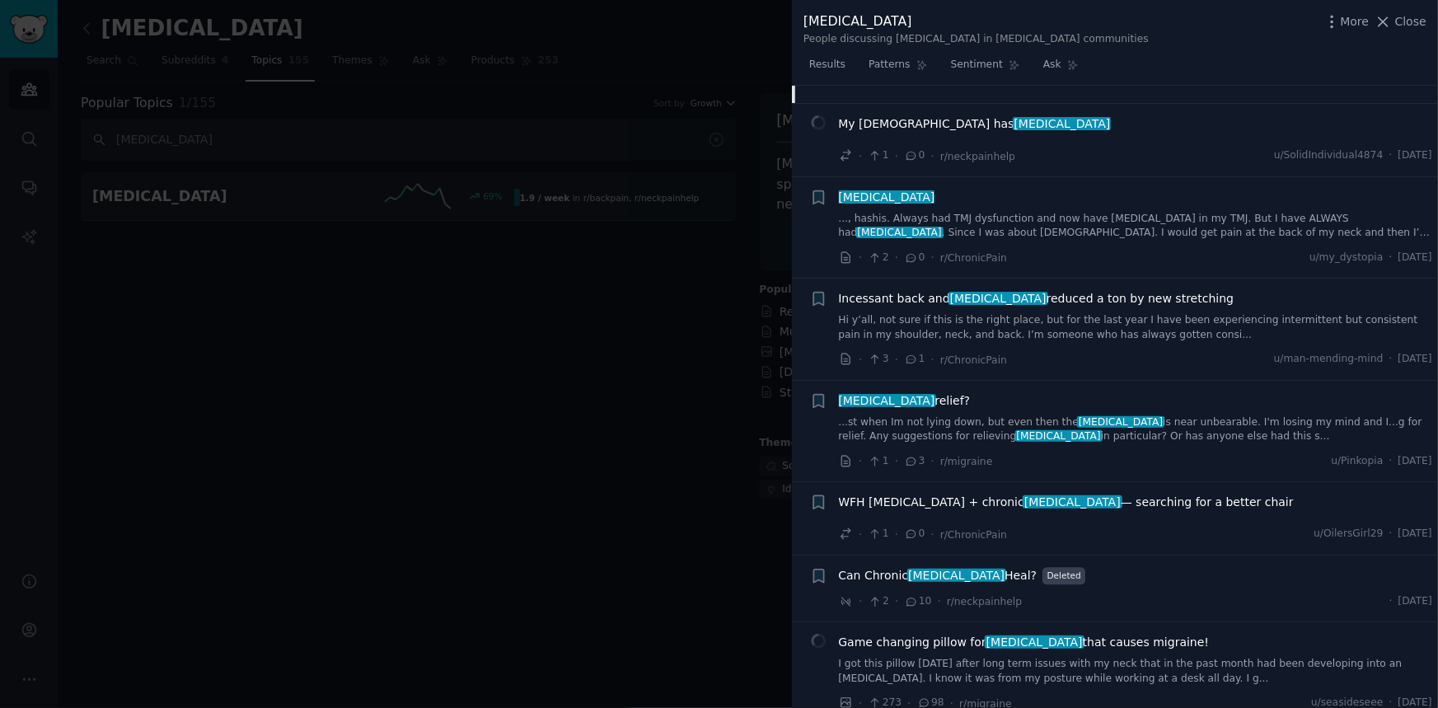
scroll to position [2108, 0]
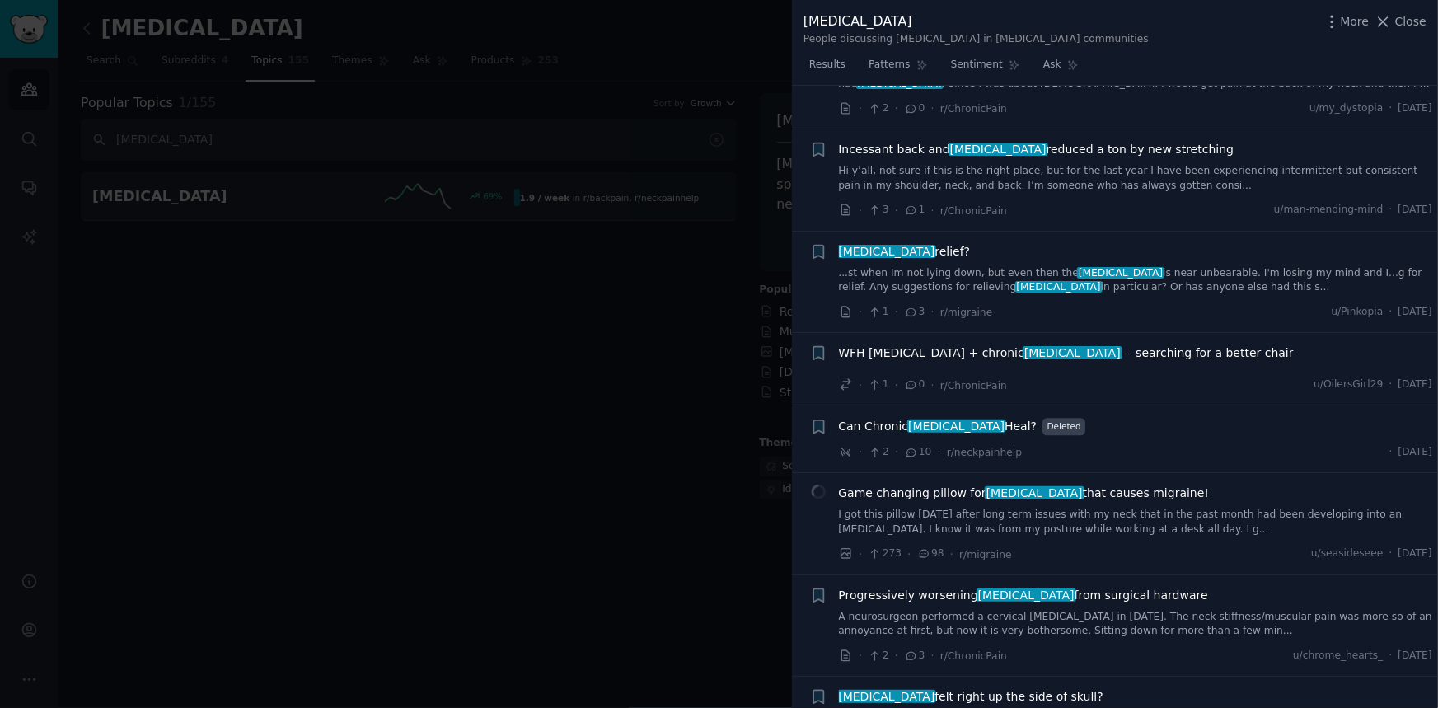
click at [904, 243] on span "[MEDICAL_DATA] relief?" at bounding box center [905, 251] width 132 height 17
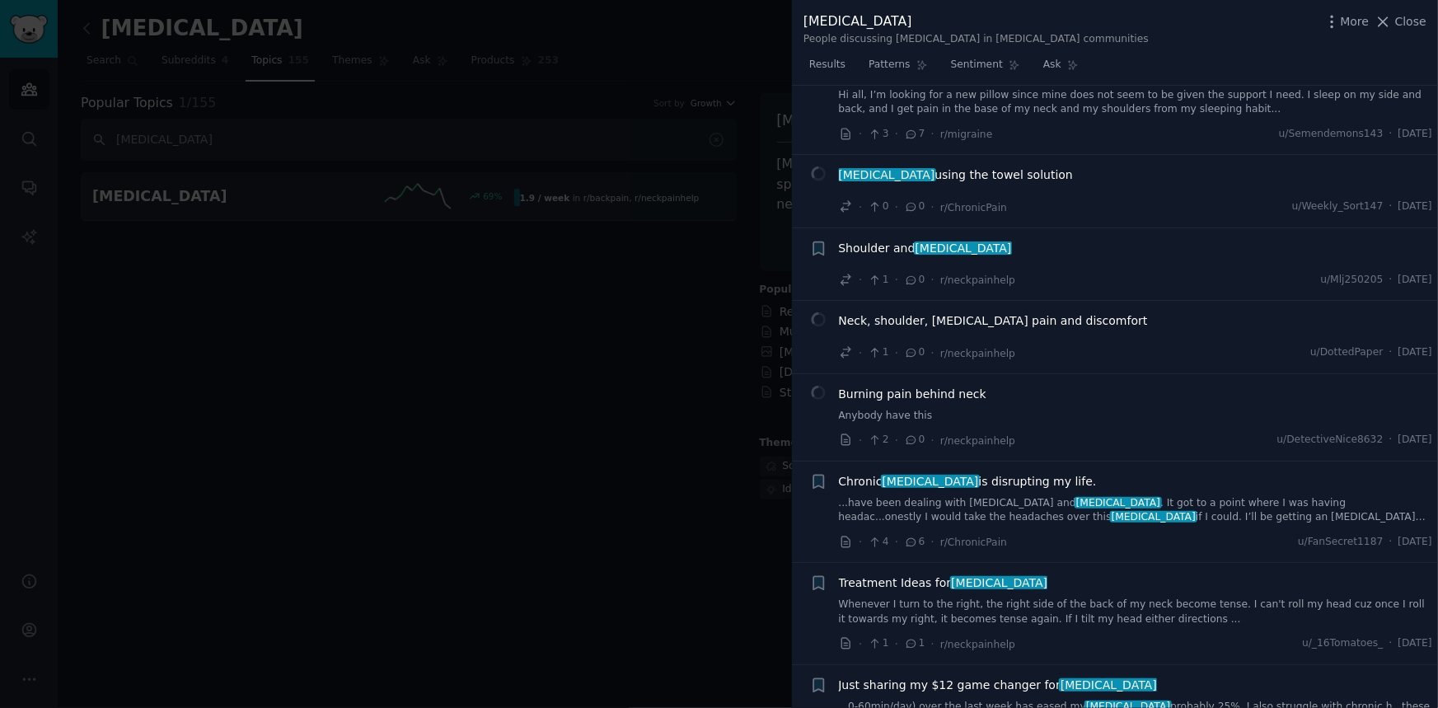
scroll to position [3683, 0]
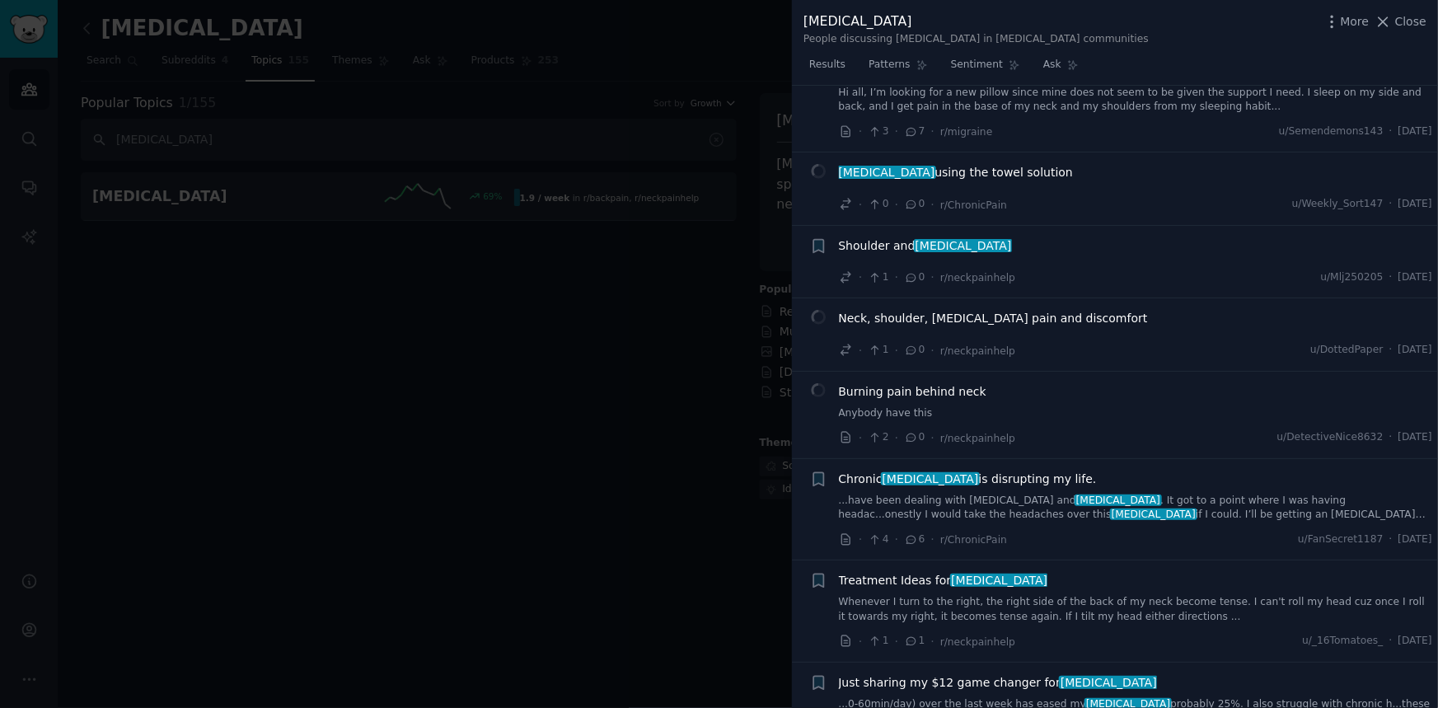
click at [961, 471] on span "Chronic [MEDICAL_DATA] is disrupting my life." at bounding box center [968, 479] width 258 height 17
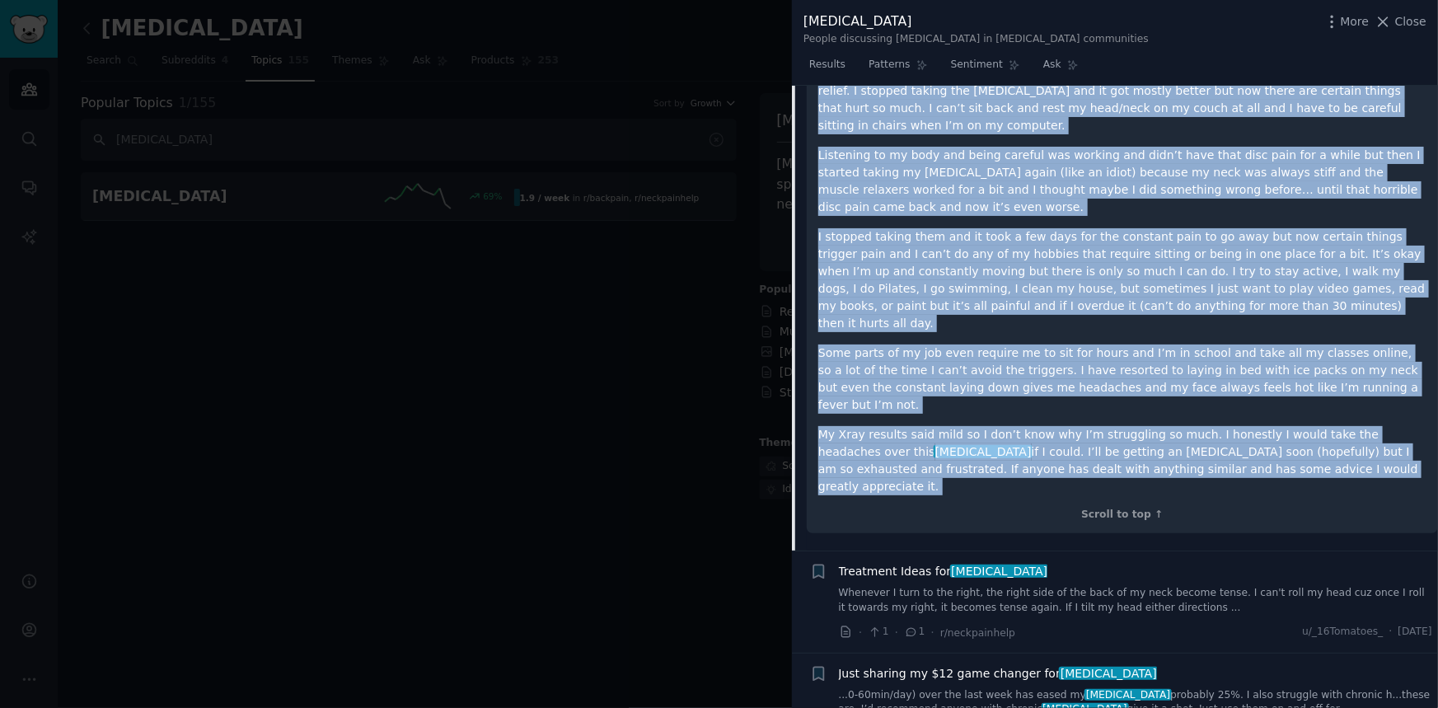
scroll to position [4122, 0]
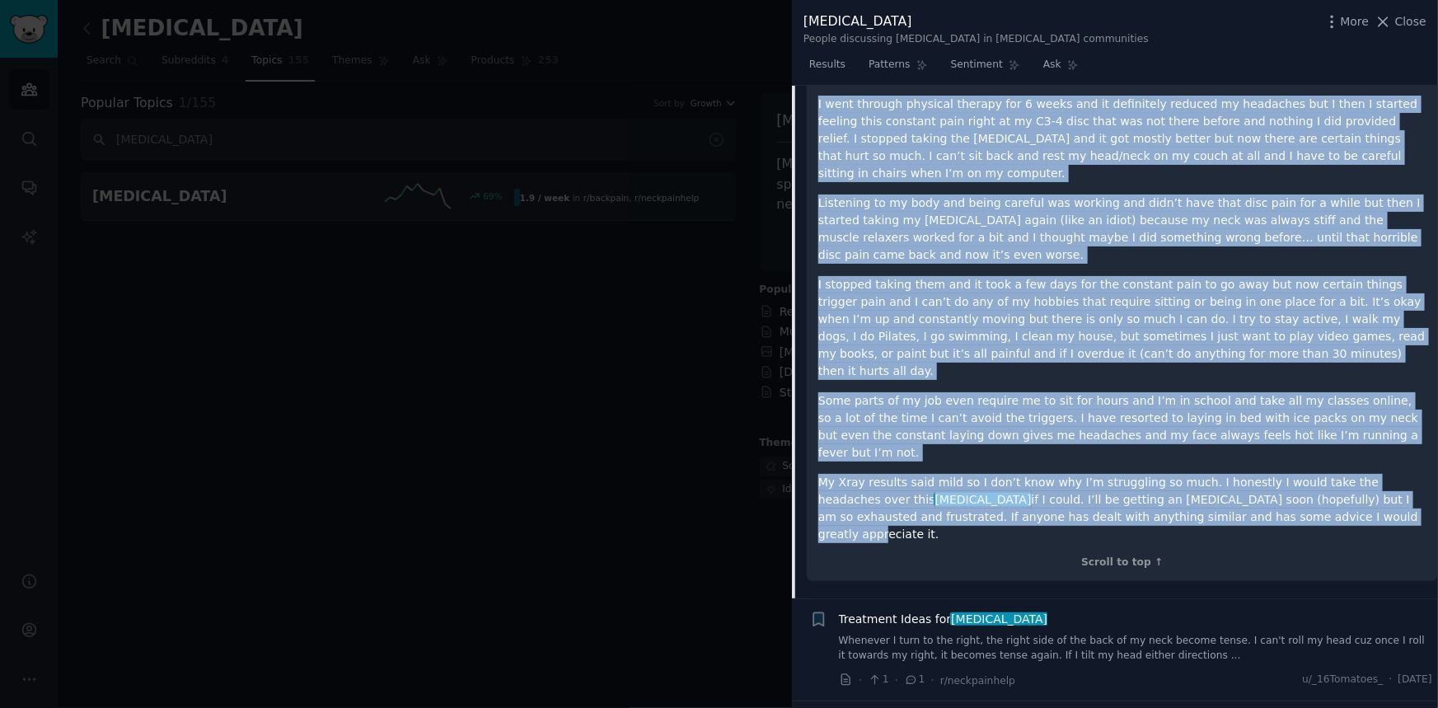
drag, startPoint x: 808, startPoint y: 272, endPoint x: 1248, endPoint y: 314, distance: 442.8
